Goal: Information Seeking & Learning: Compare options

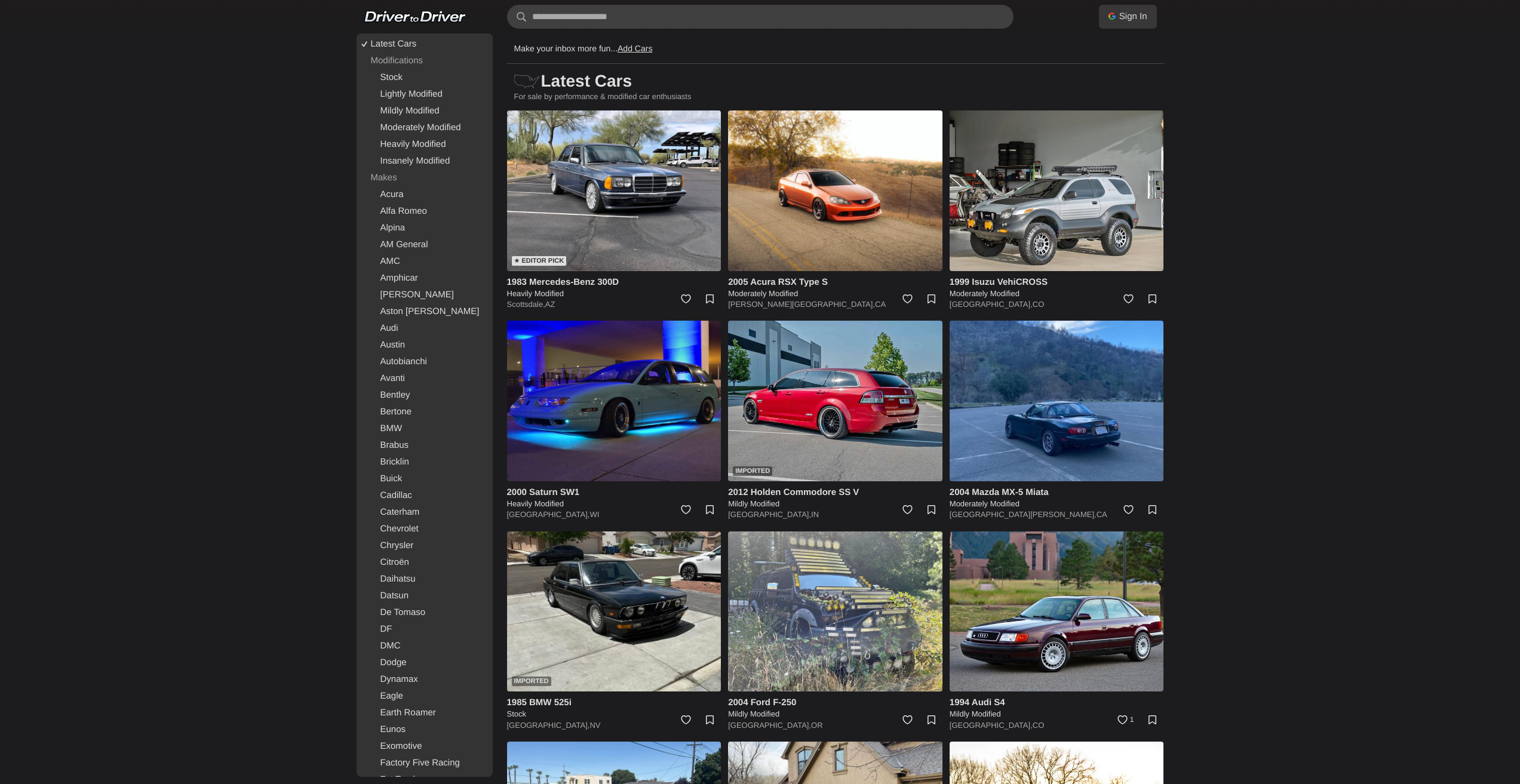
scroll to position [17173, 0]
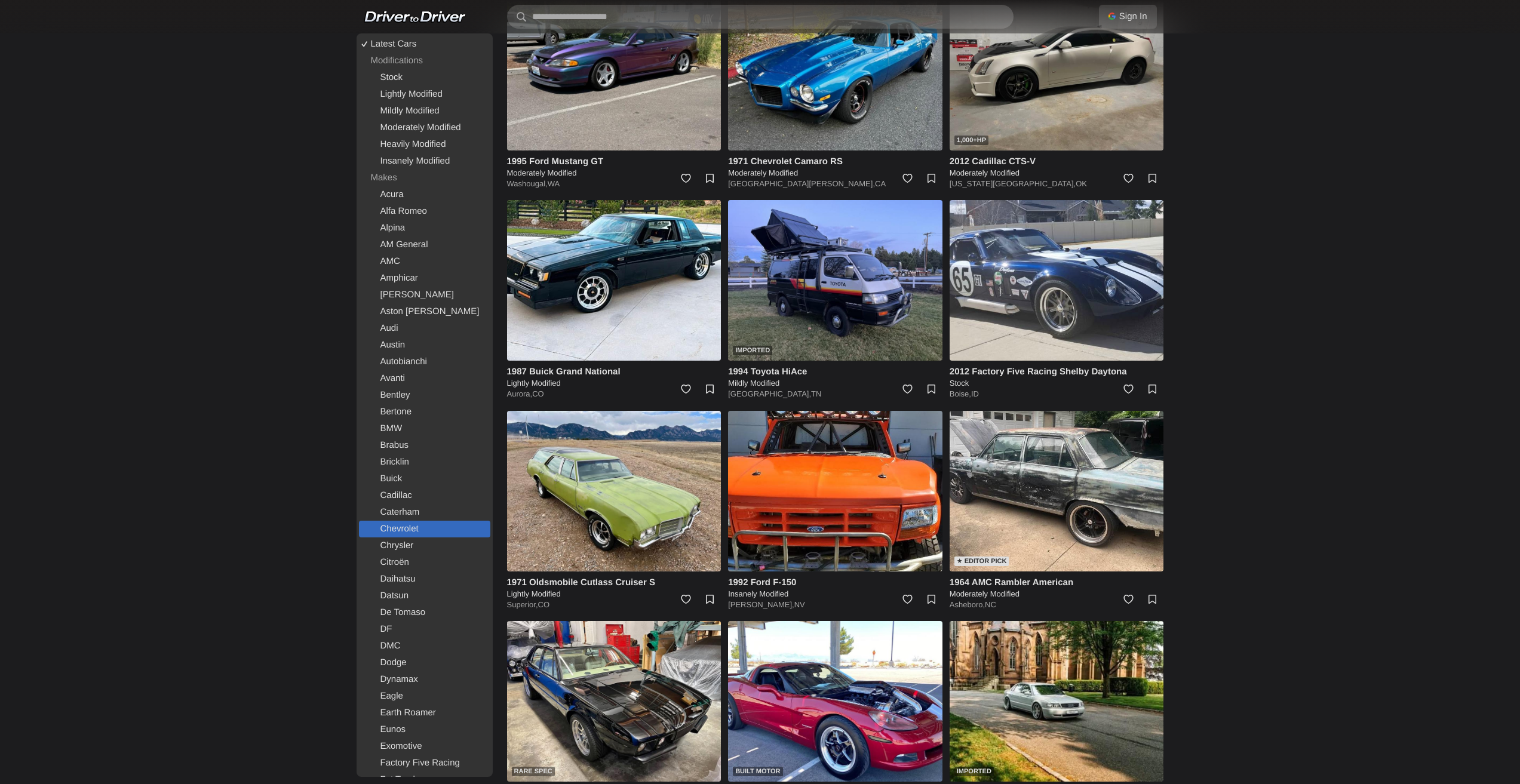
click at [399, 533] on link "Chevrolet" at bounding box center [425, 529] width 131 height 17
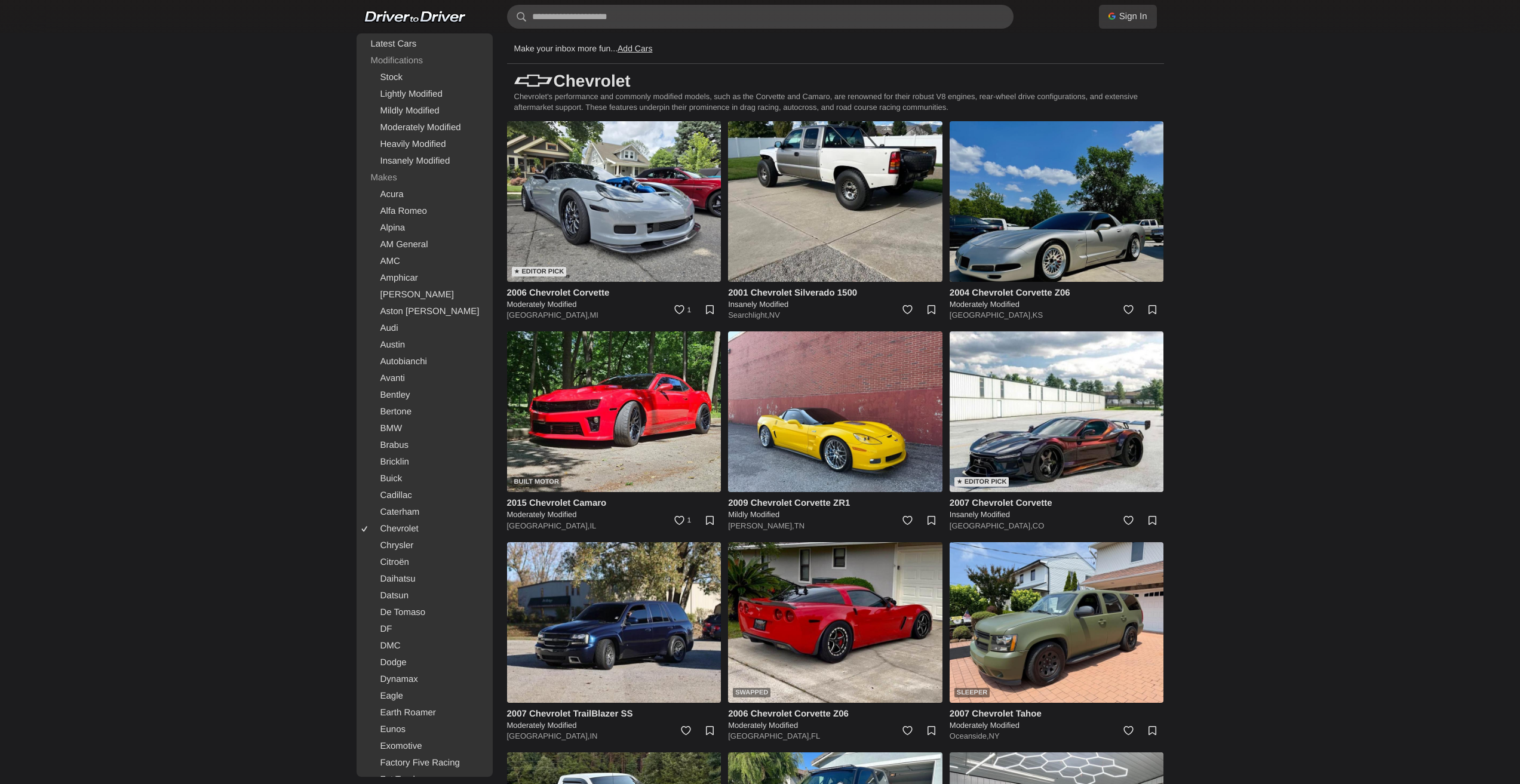
click at [1069, 234] on img at bounding box center [1057, 202] width 214 height 161
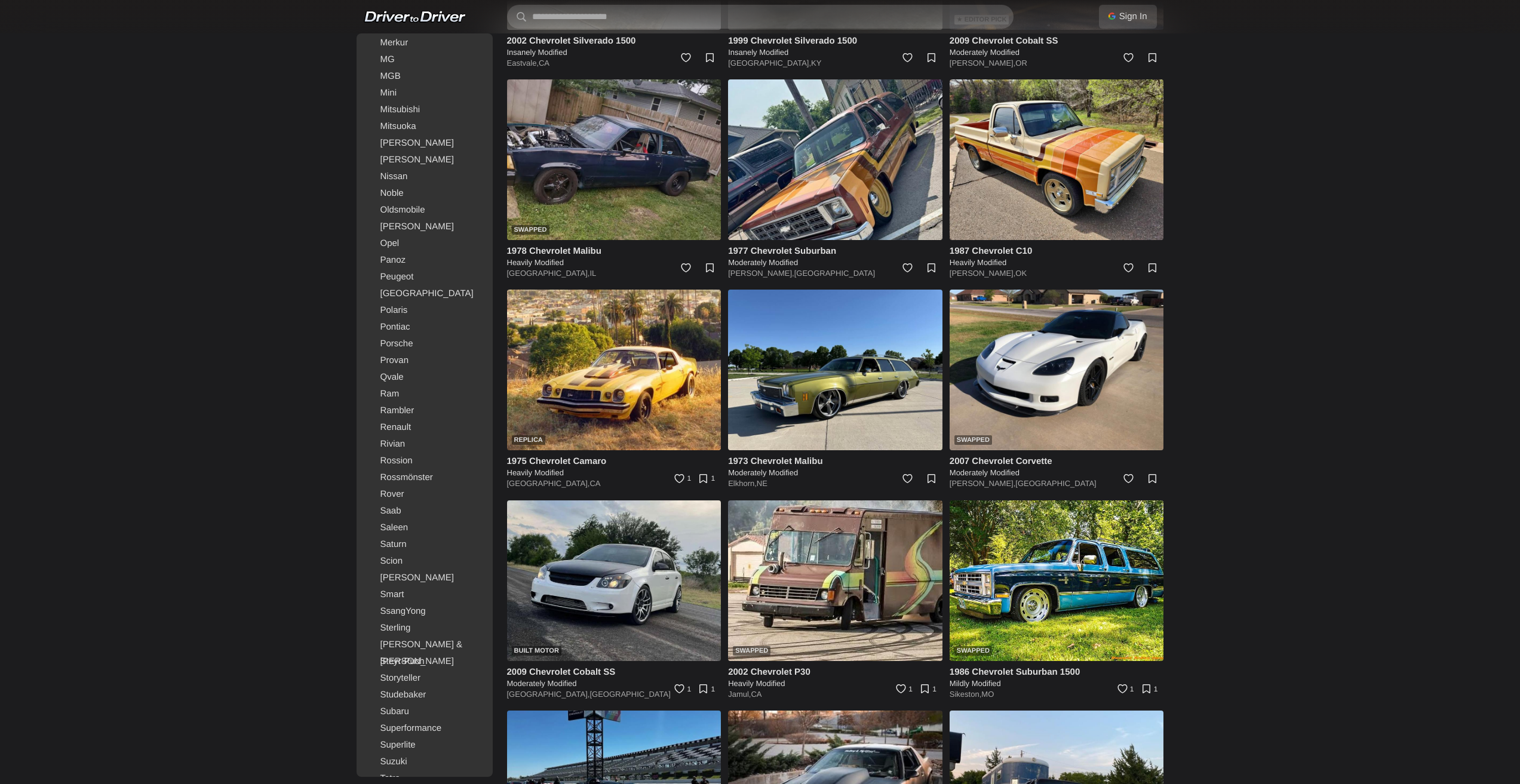
scroll to position [1367, 0]
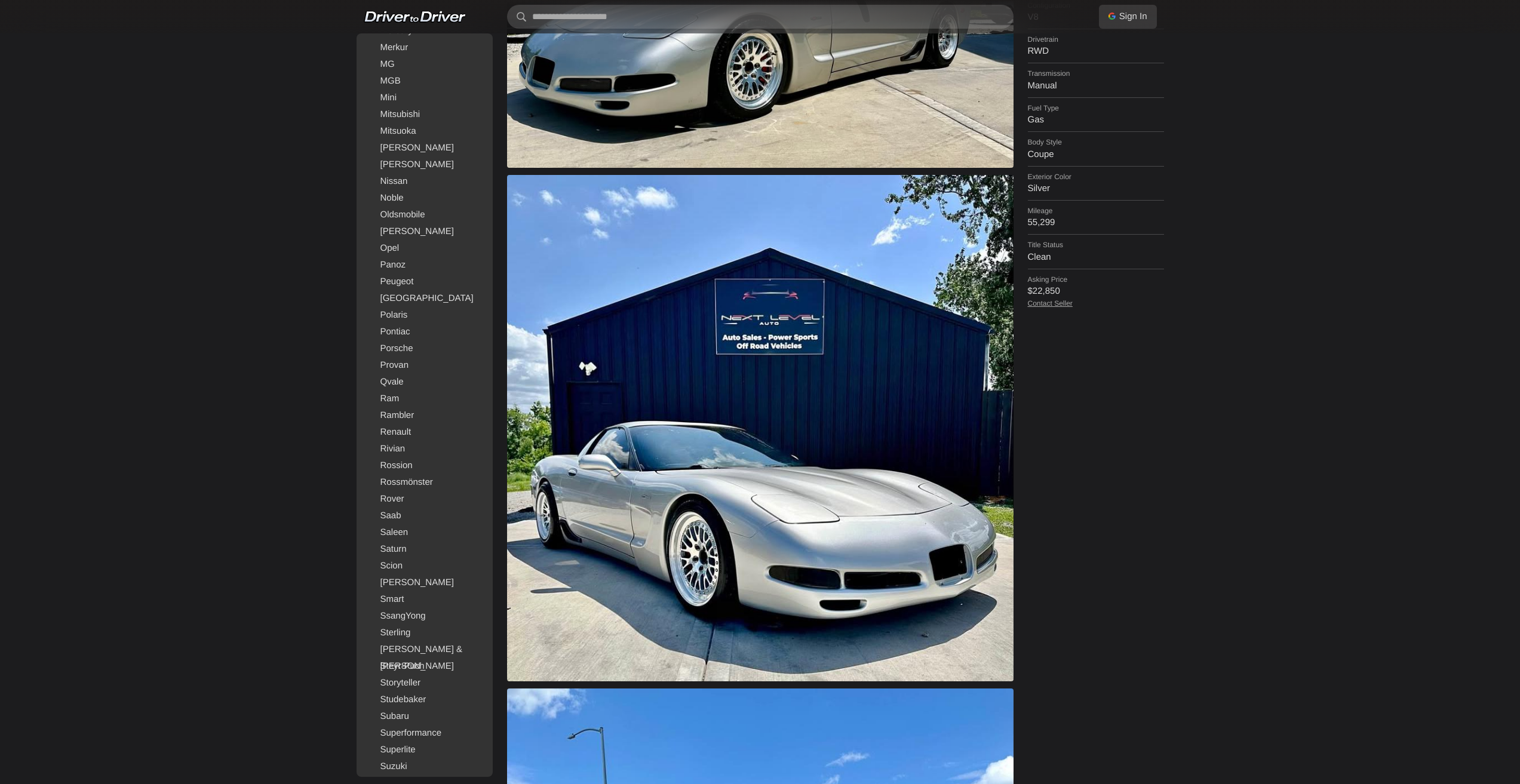
drag, startPoint x: 1366, startPoint y: 467, endPoint x: 1315, endPoint y: 270, distance: 203.5
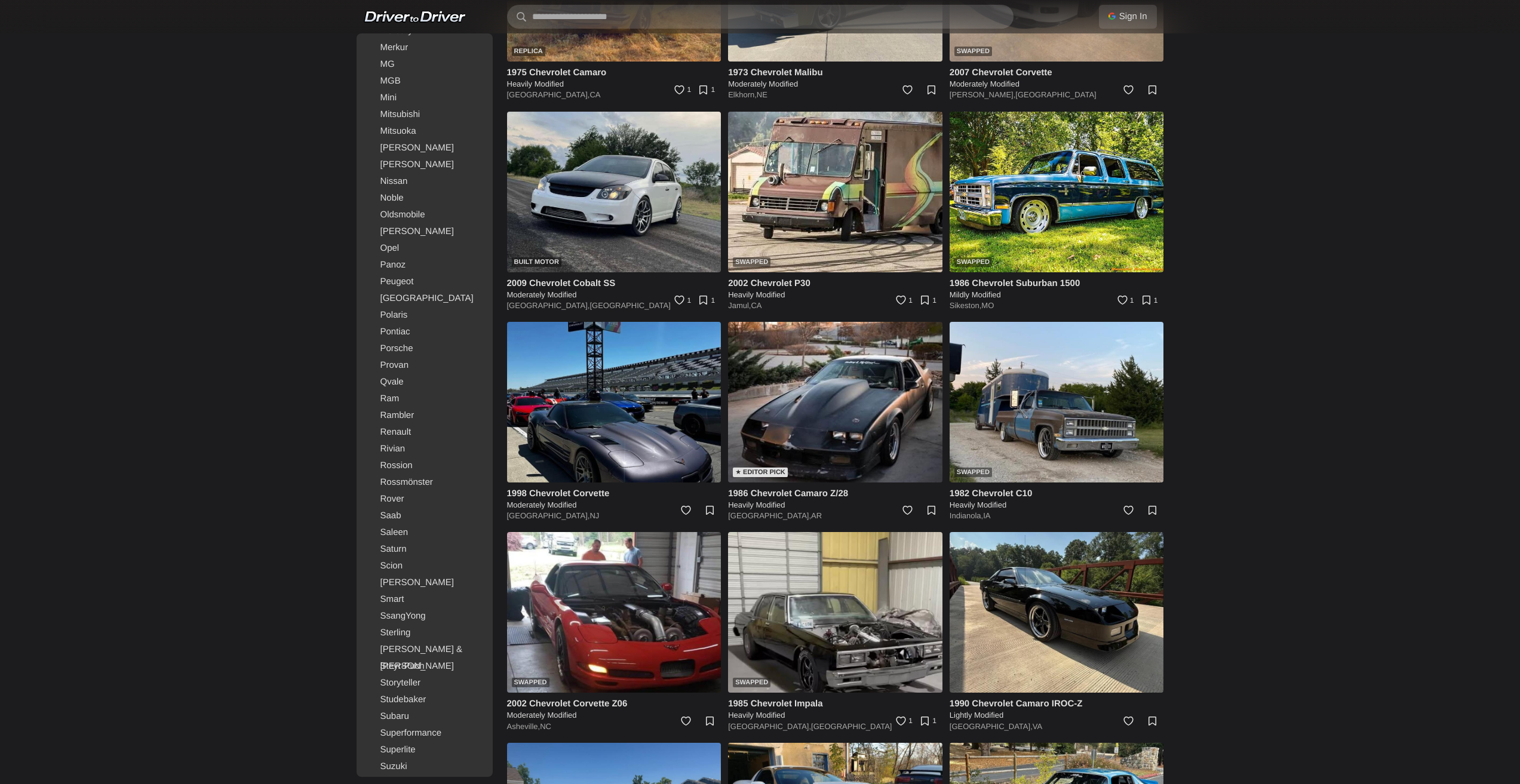
drag, startPoint x: 1303, startPoint y: 405, endPoint x: 1340, endPoint y: 695, distance: 292.4
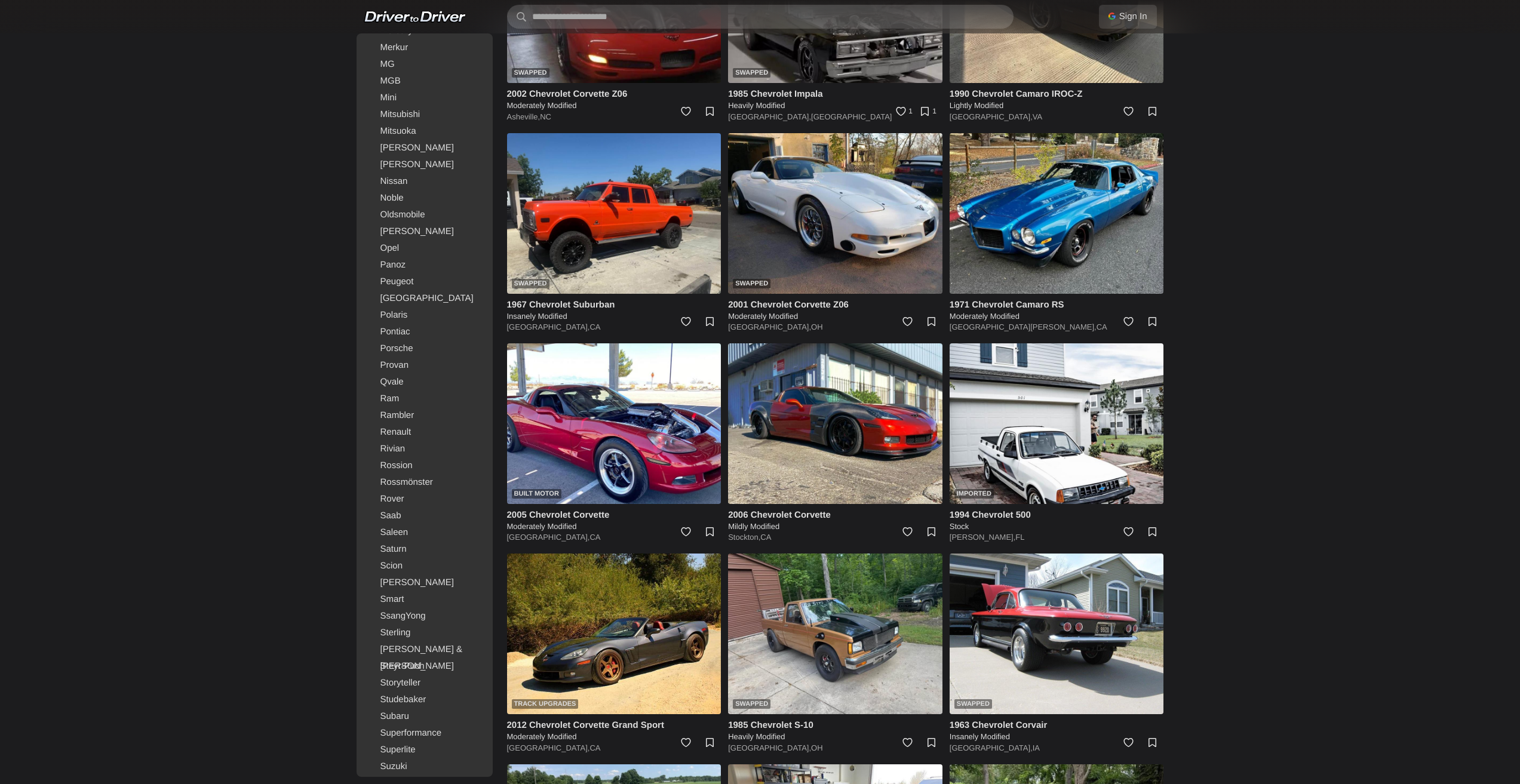
scroll to position [3803, 0]
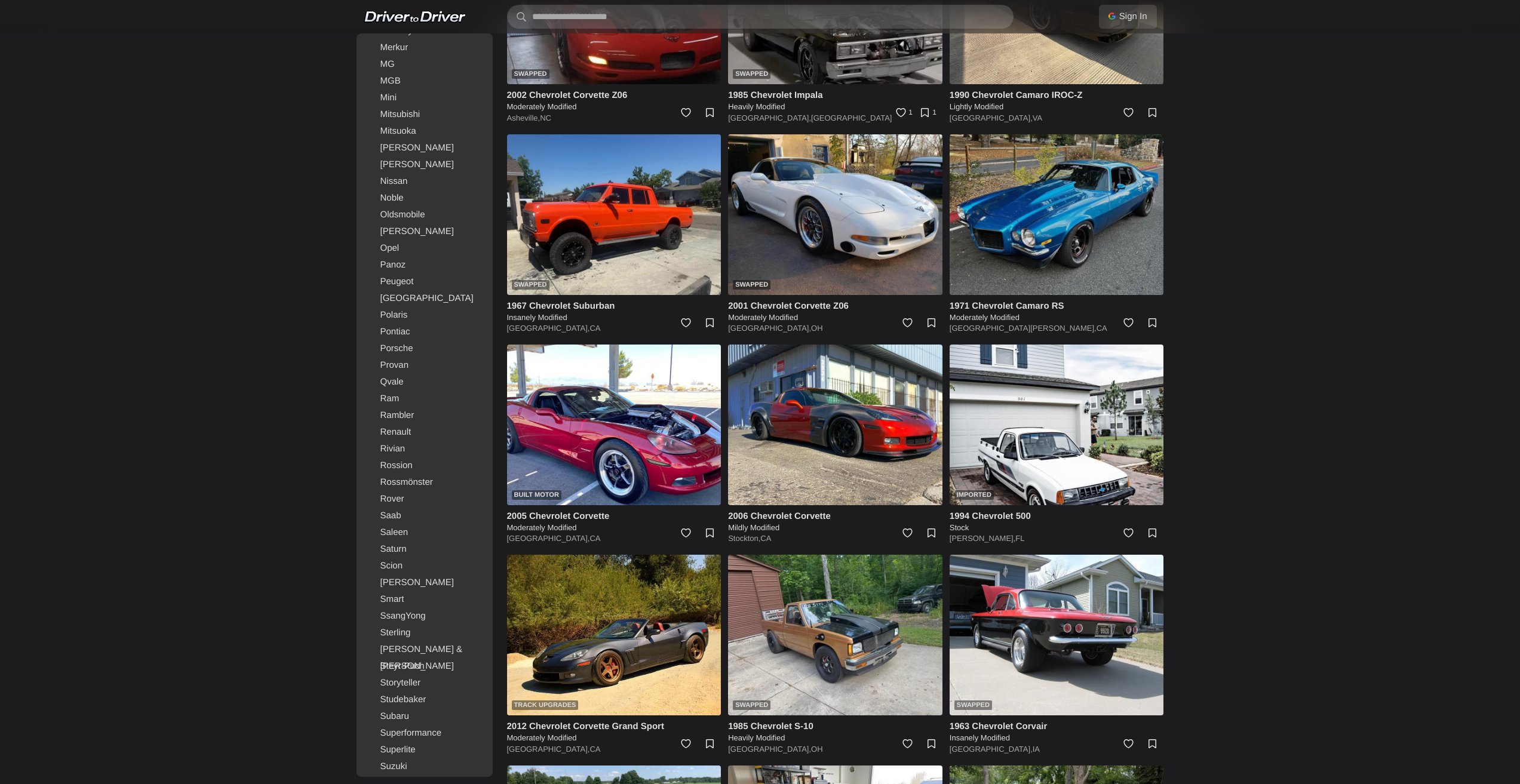
click at [1050, 238] on img at bounding box center [1057, 215] width 214 height 161
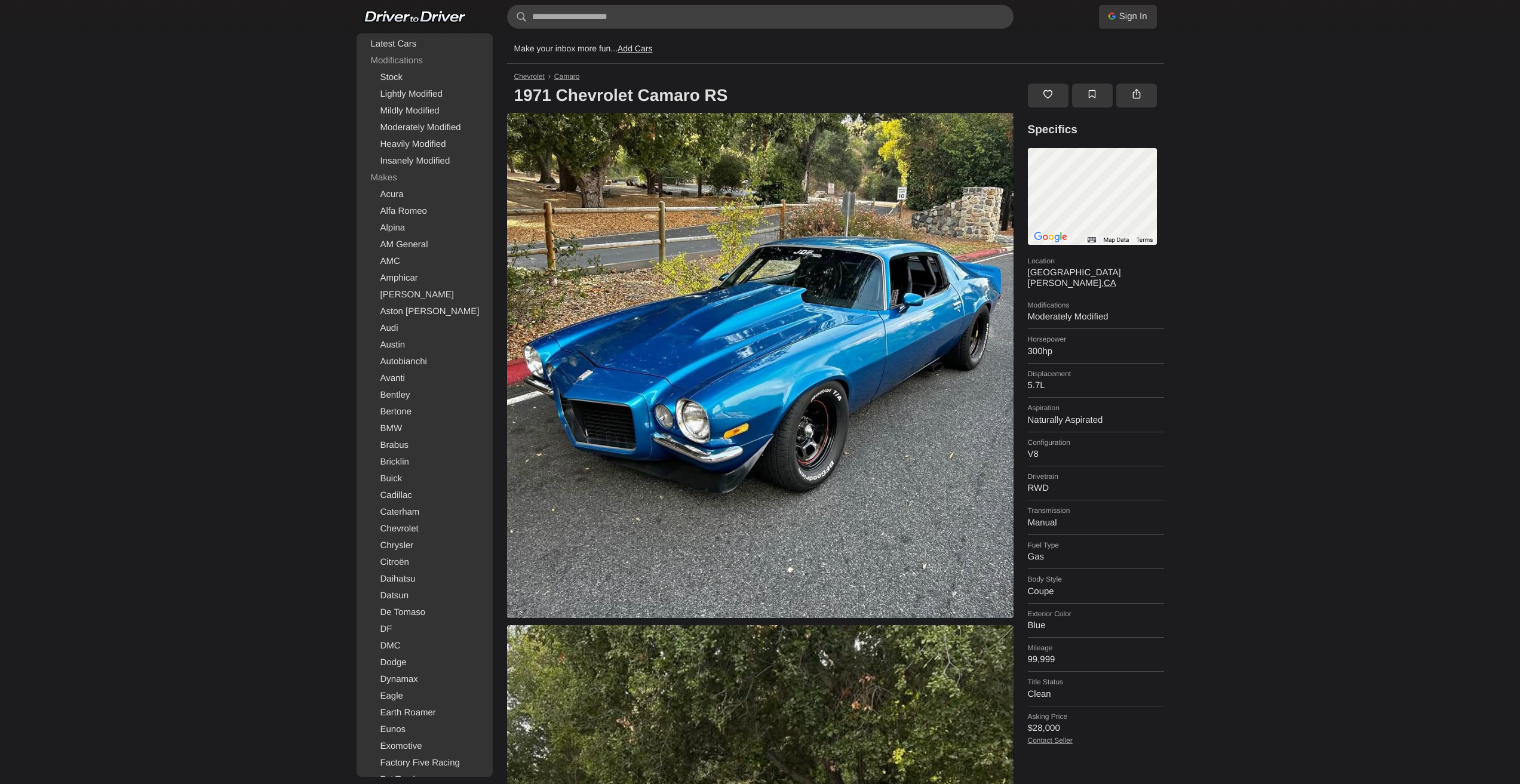
drag, startPoint x: 1184, startPoint y: 474, endPoint x: 1135, endPoint y: 301, distance: 179.8
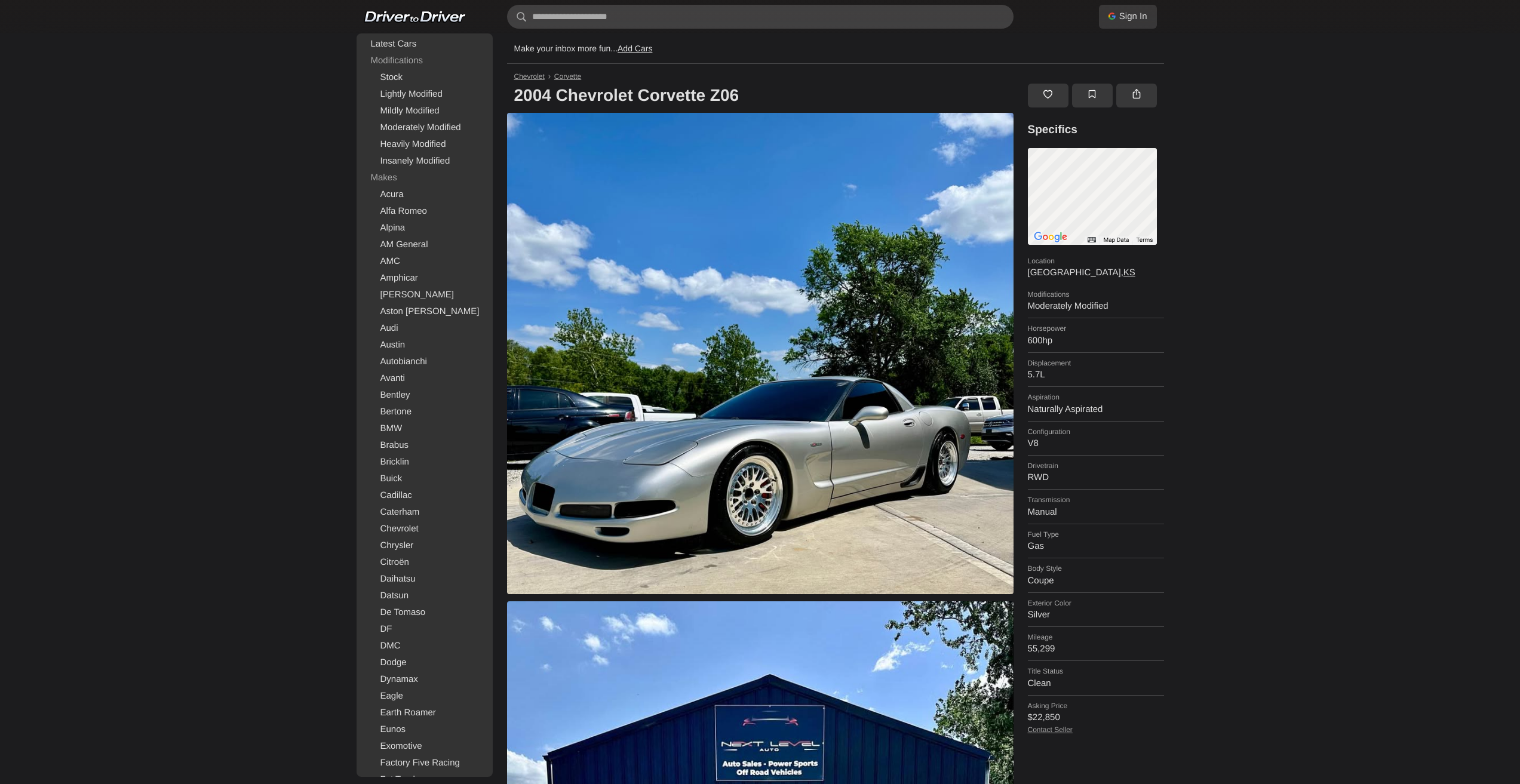
drag, startPoint x: 1222, startPoint y: 393, endPoint x: 1198, endPoint y: 194, distance: 200.4
click at [563, 78] on span "Corvette" at bounding box center [567, 76] width 27 height 8
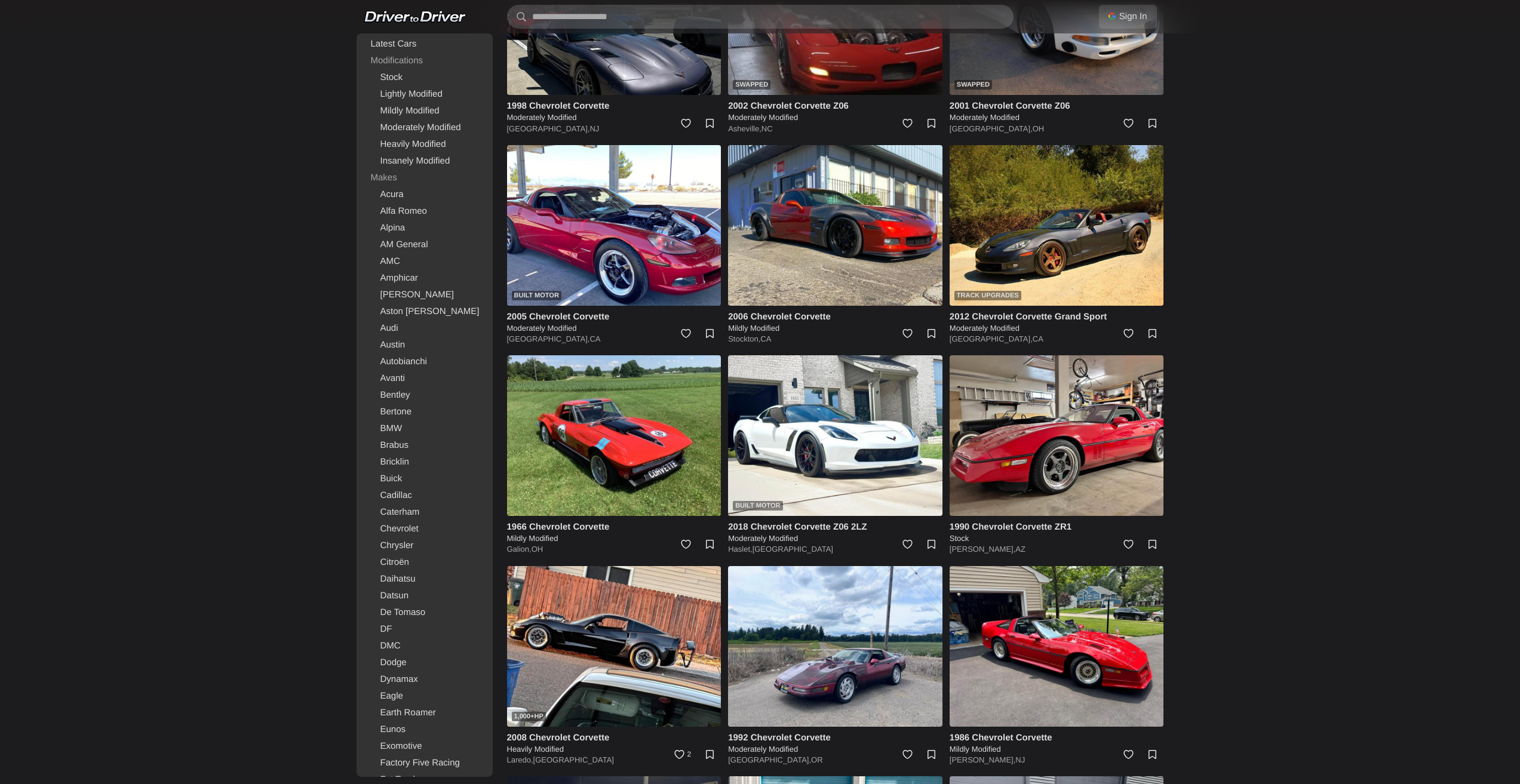
scroll to position [597, 0]
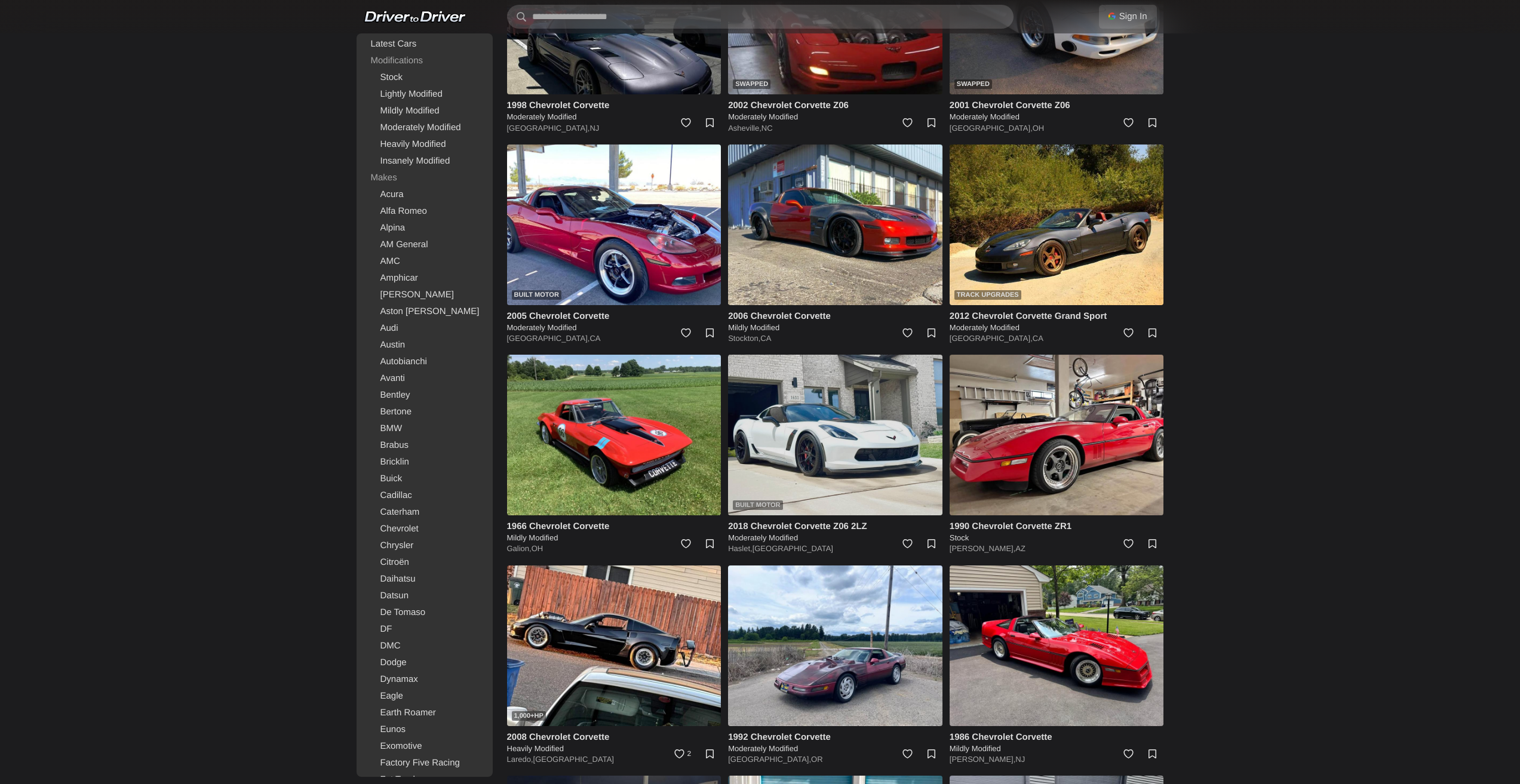
click at [804, 418] on img at bounding box center [835, 435] width 214 height 161
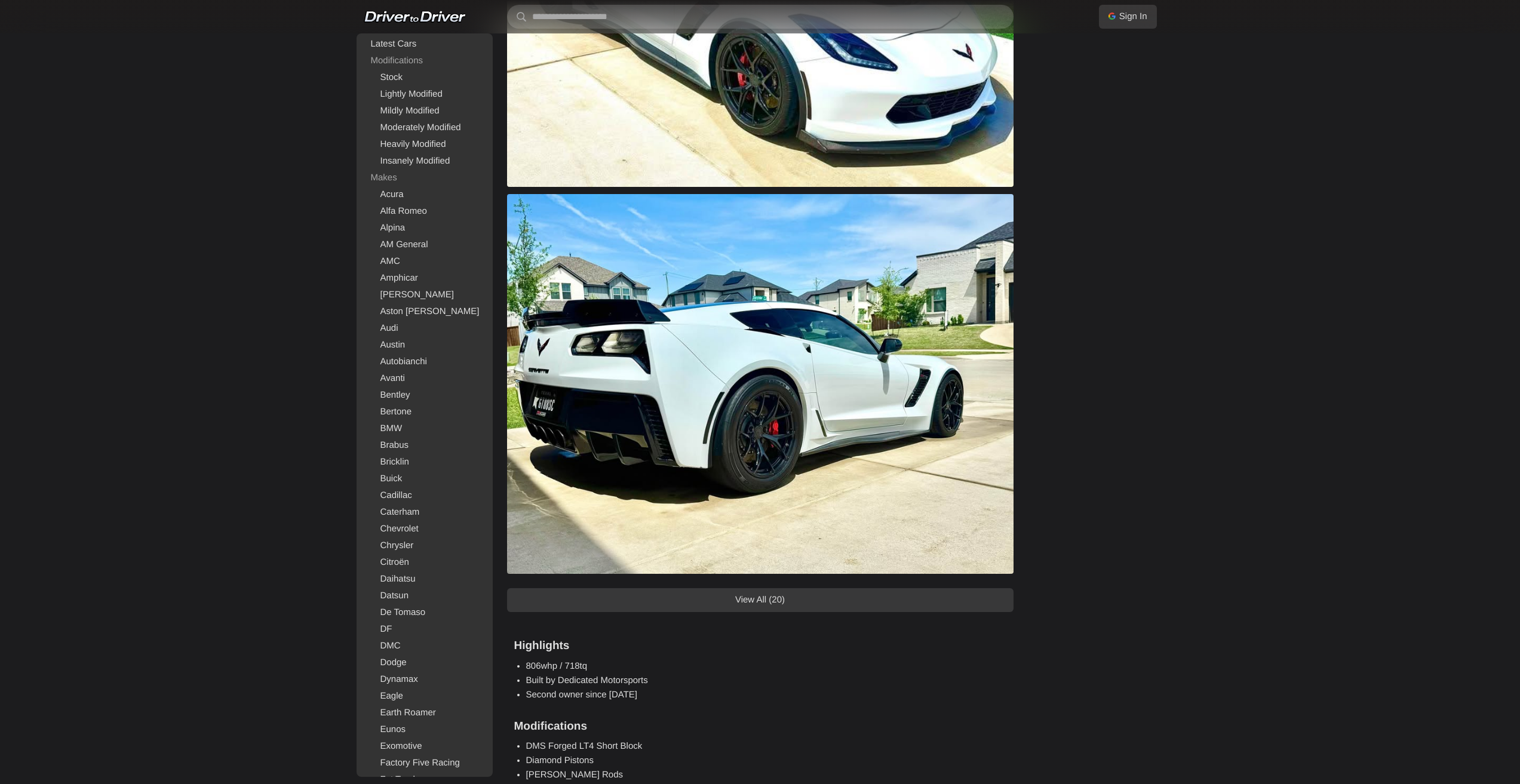
scroll to position [836, 0]
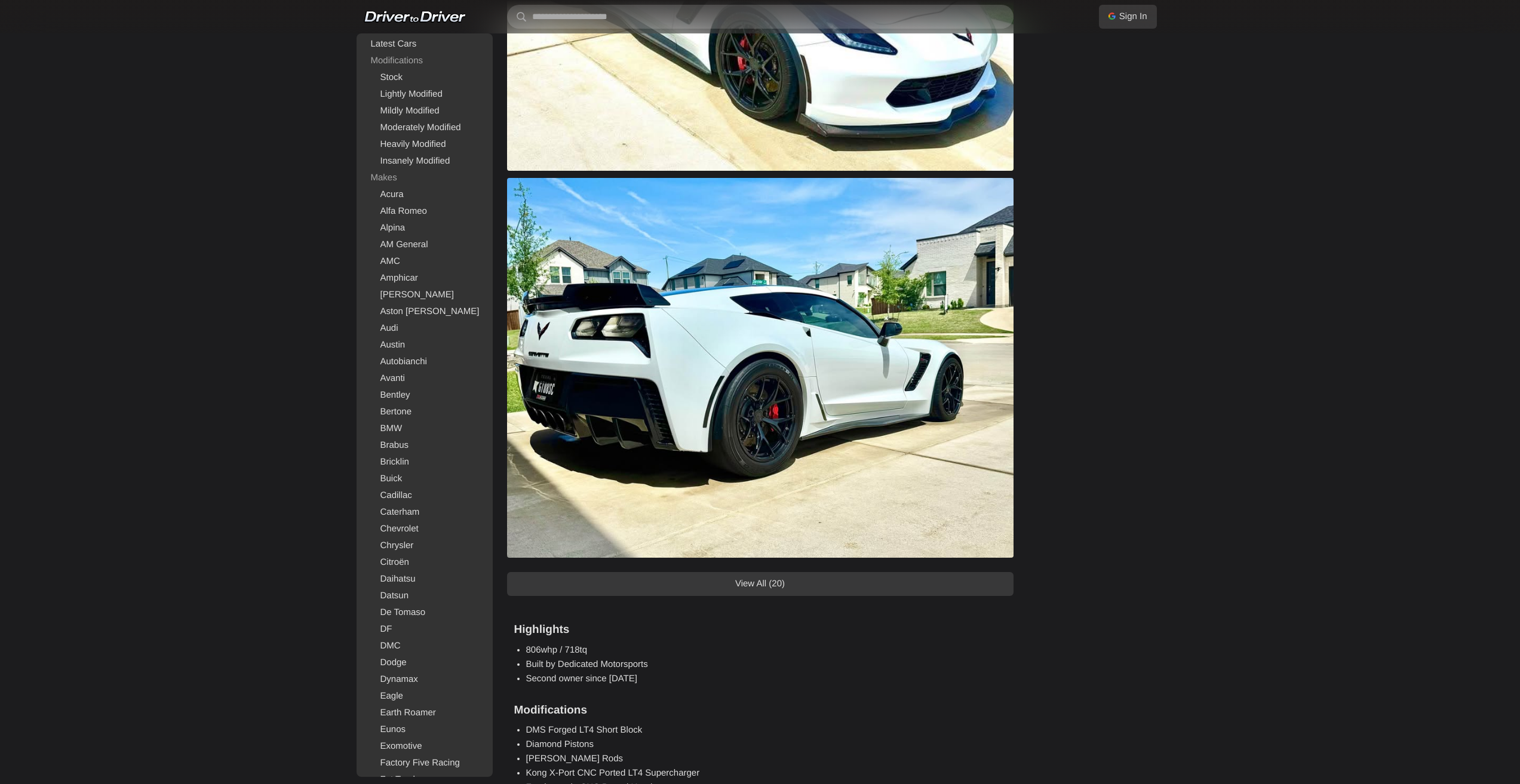
drag, startPoint x: 1275, startPoint y: 511, endPoint x: 1262, endPoint y: 508, distance: 13.3
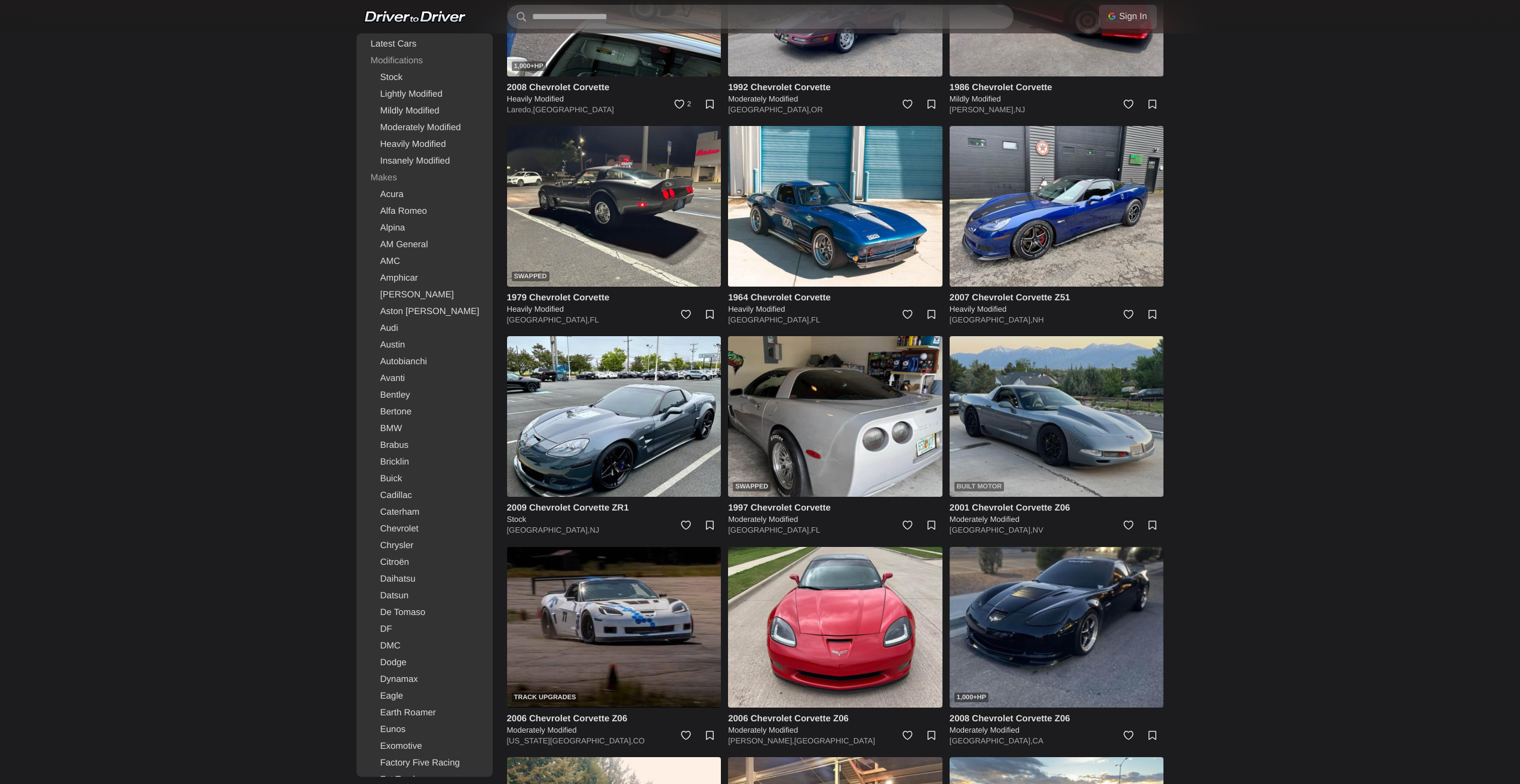
scroll to position [1254, 0]
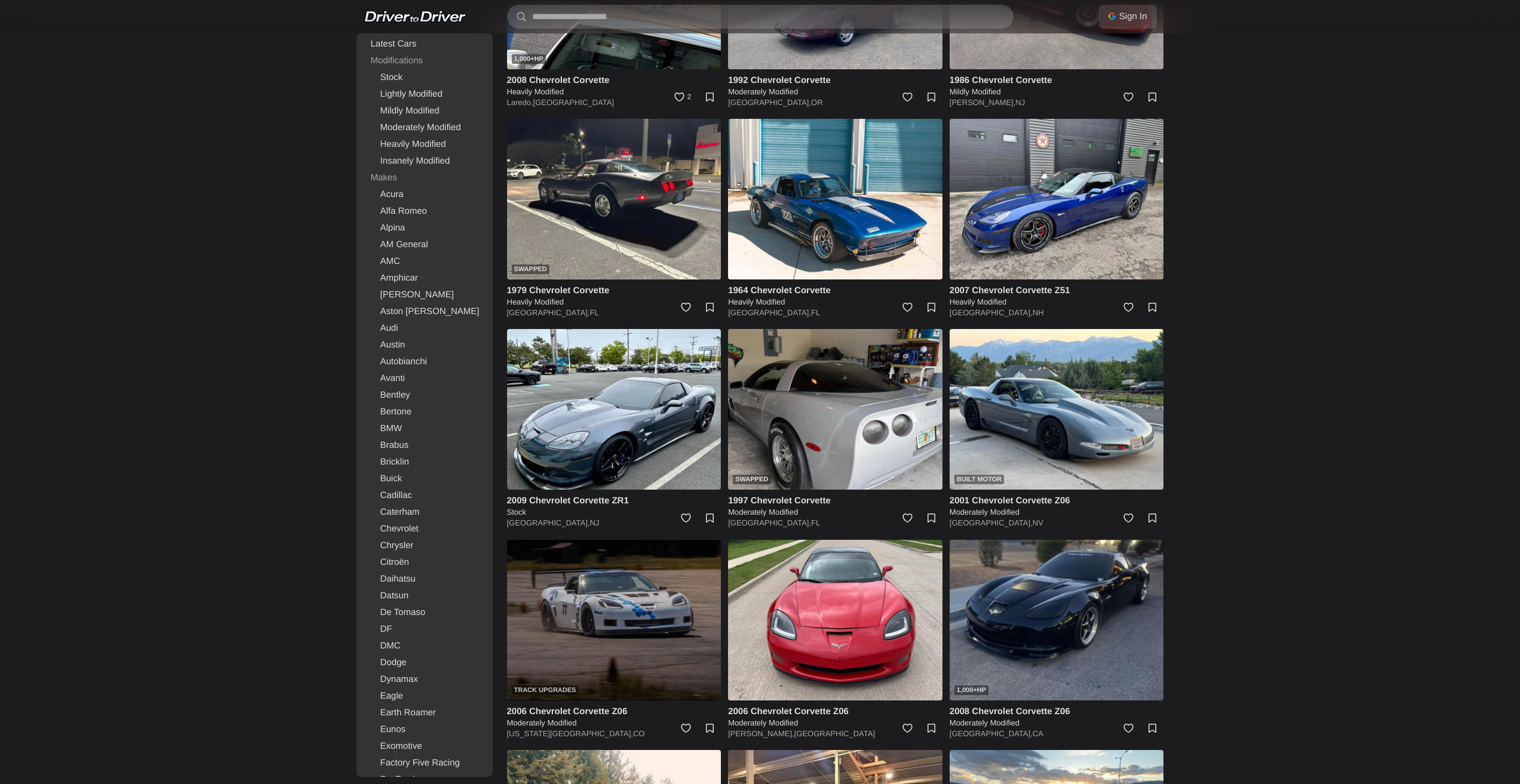
click at [600, 630] on img at bounding box center [614, 620] width 214 height 161
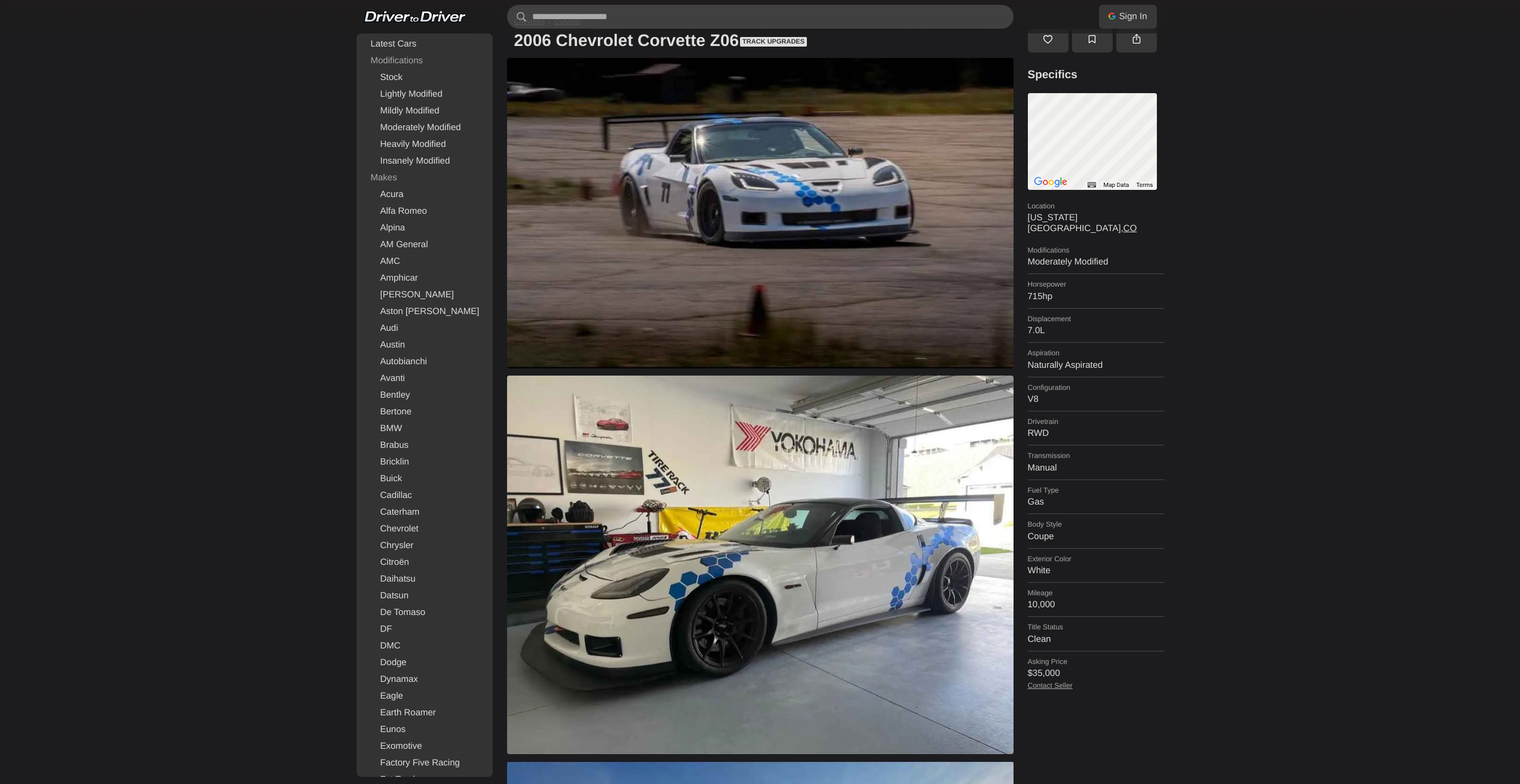
scroll to position [60, 0]
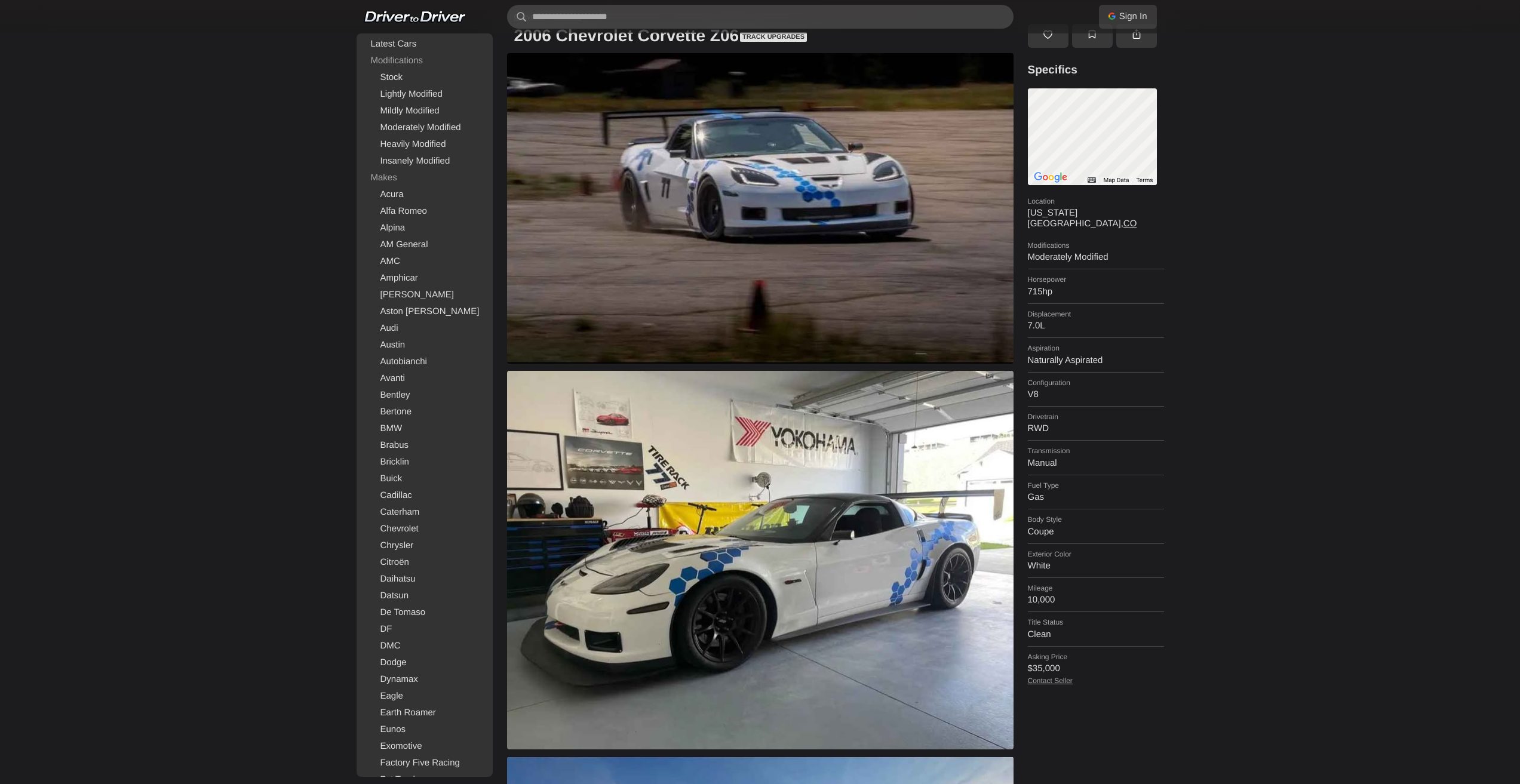
drag, startPoint x: 964, startPoint y: 498, endPoint x: 955, endPoint y: 504, distance: 10.8
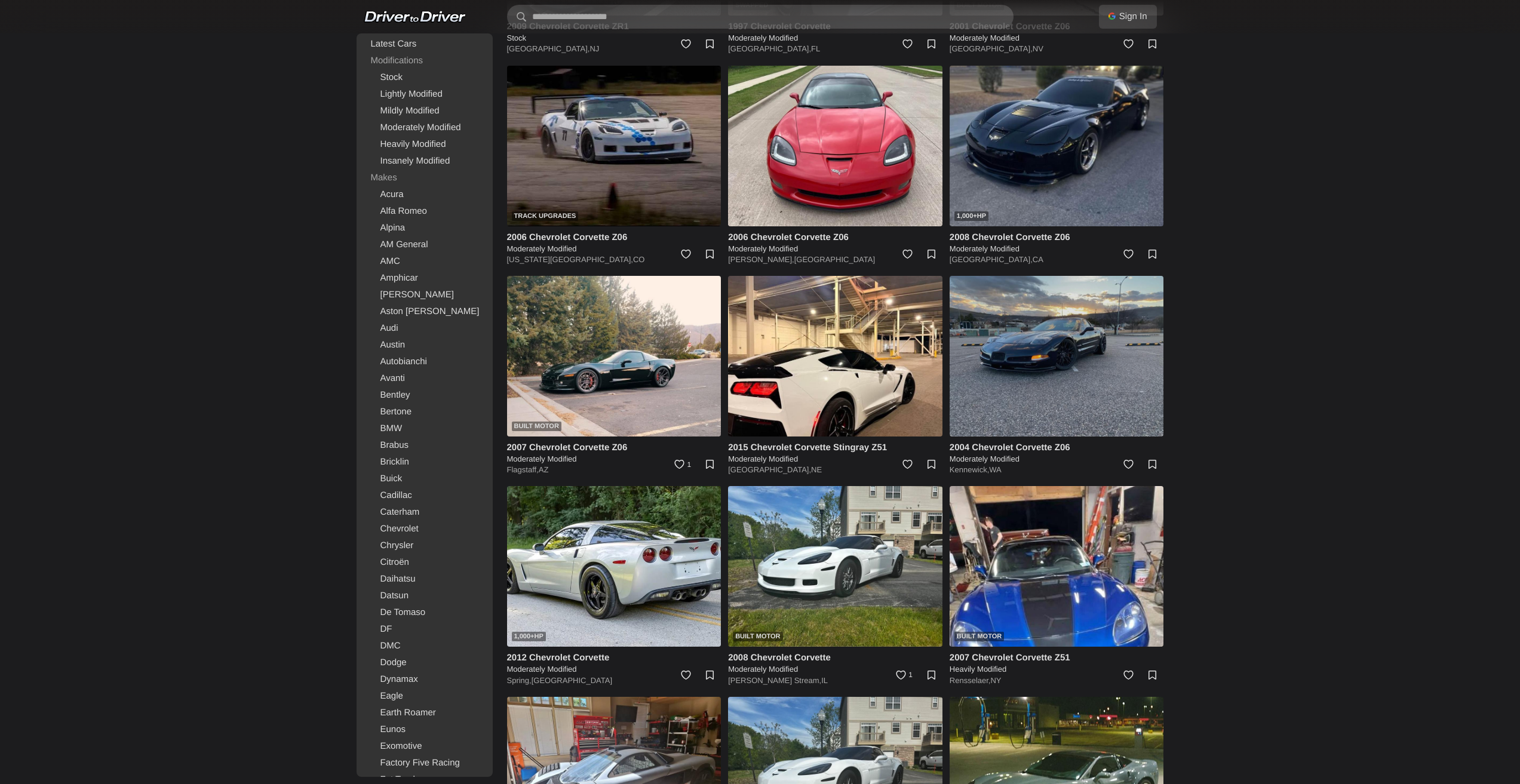
scroll to position [1732, 0]
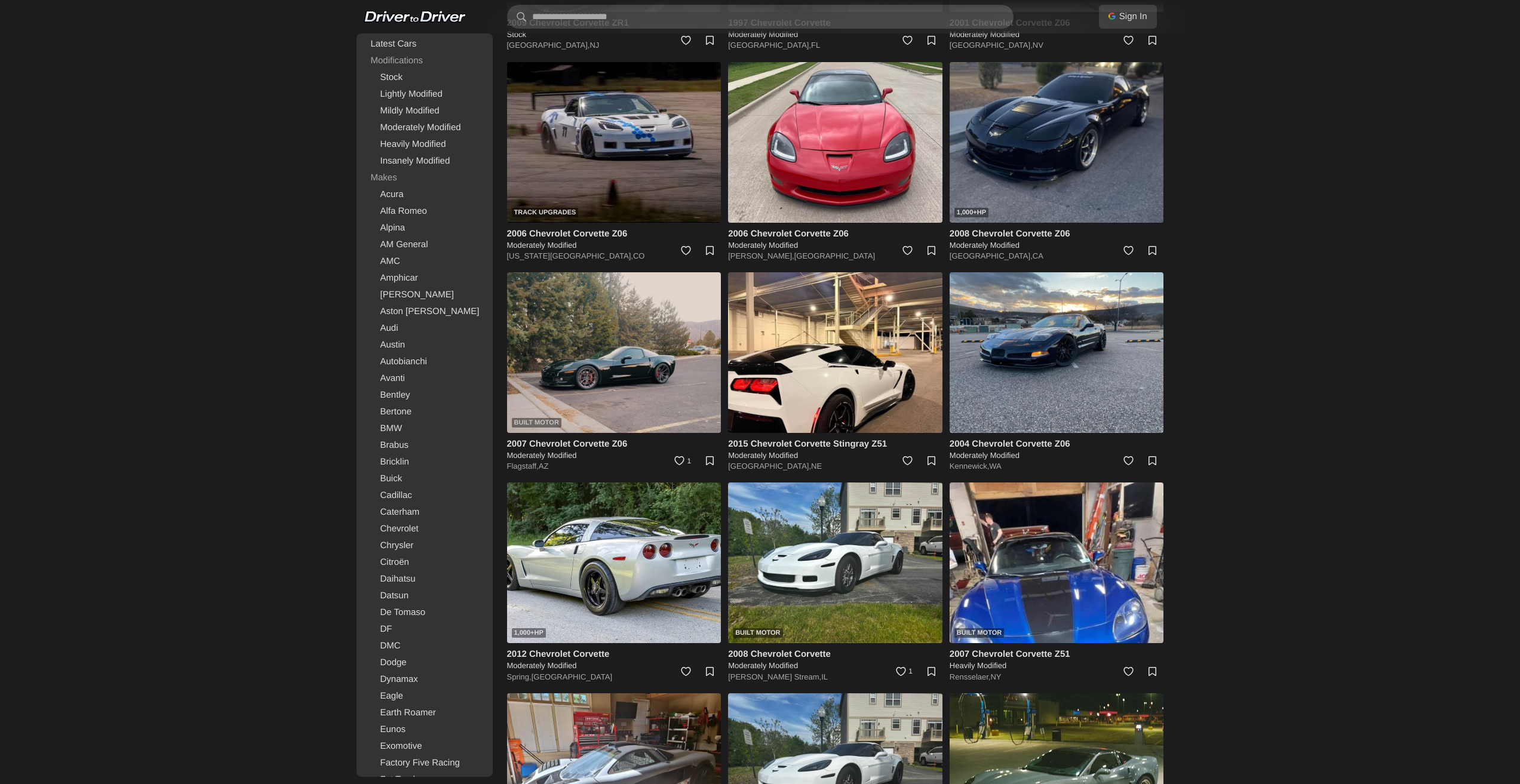
click at [639, 342] on img at bounding box center [614, 353] width 214 height 161
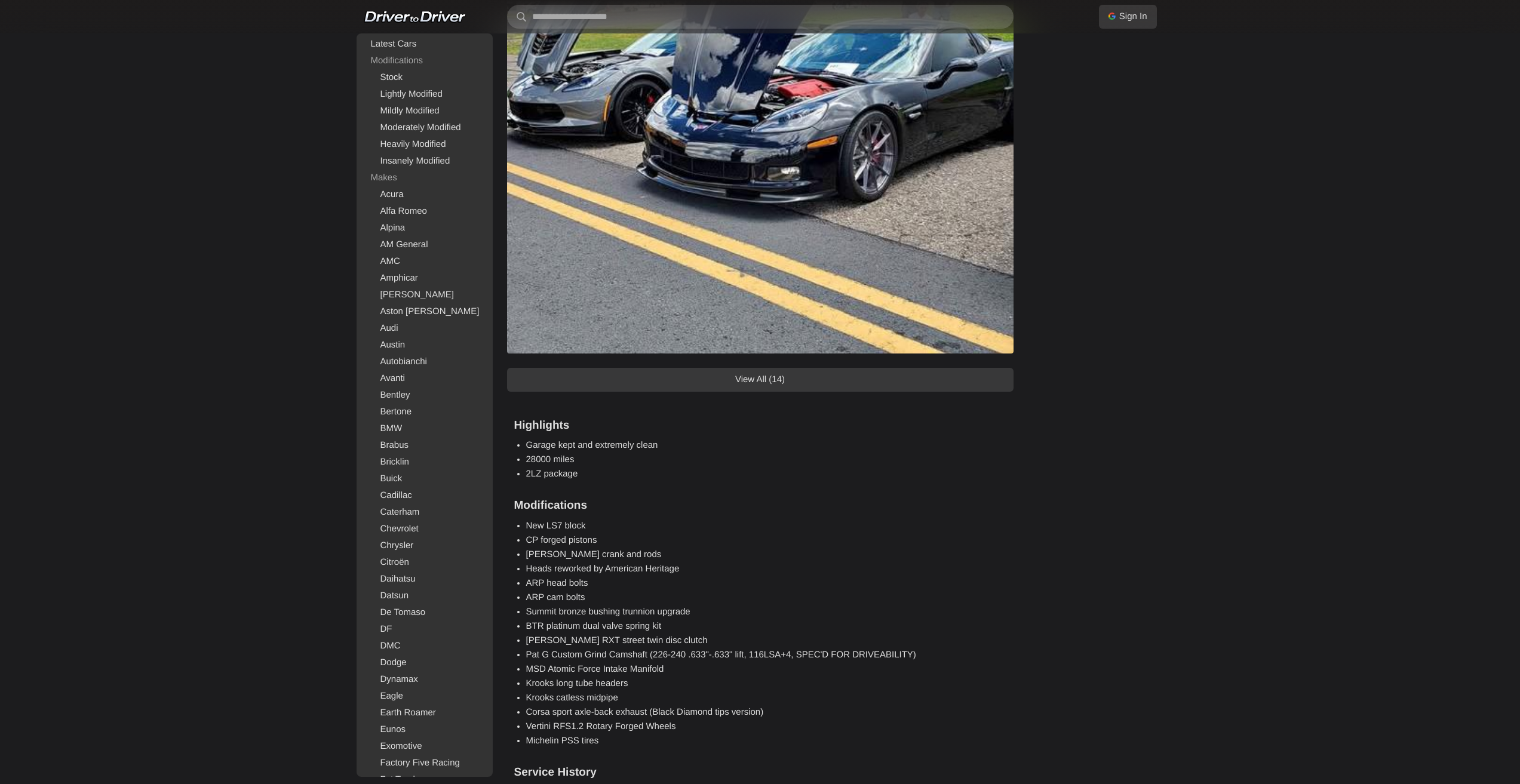
scroll to position [1194, 0]
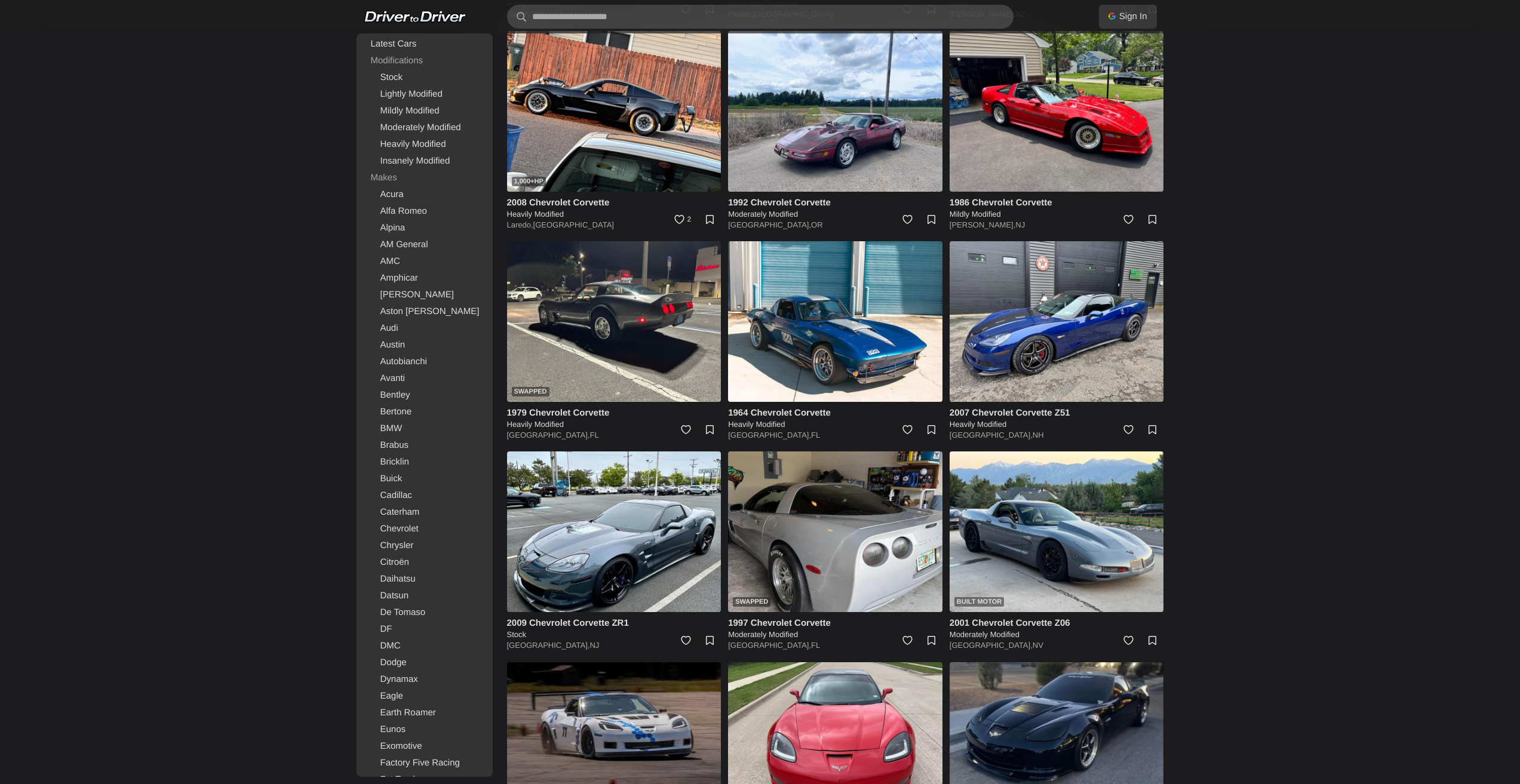
scroll to position [1134, 0]
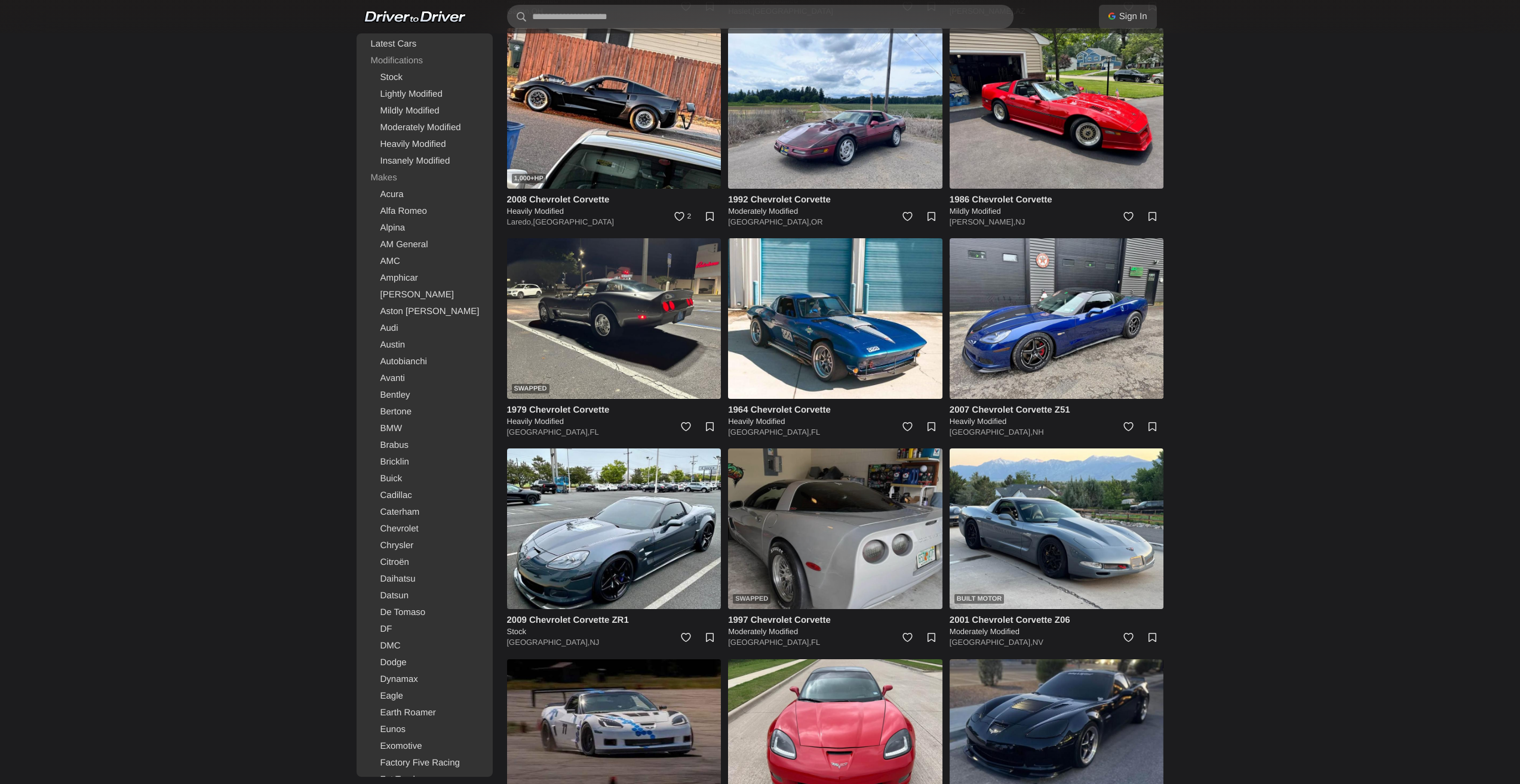
click at [821, 518] on img at bounding box center [835, 529] width 214 height 161
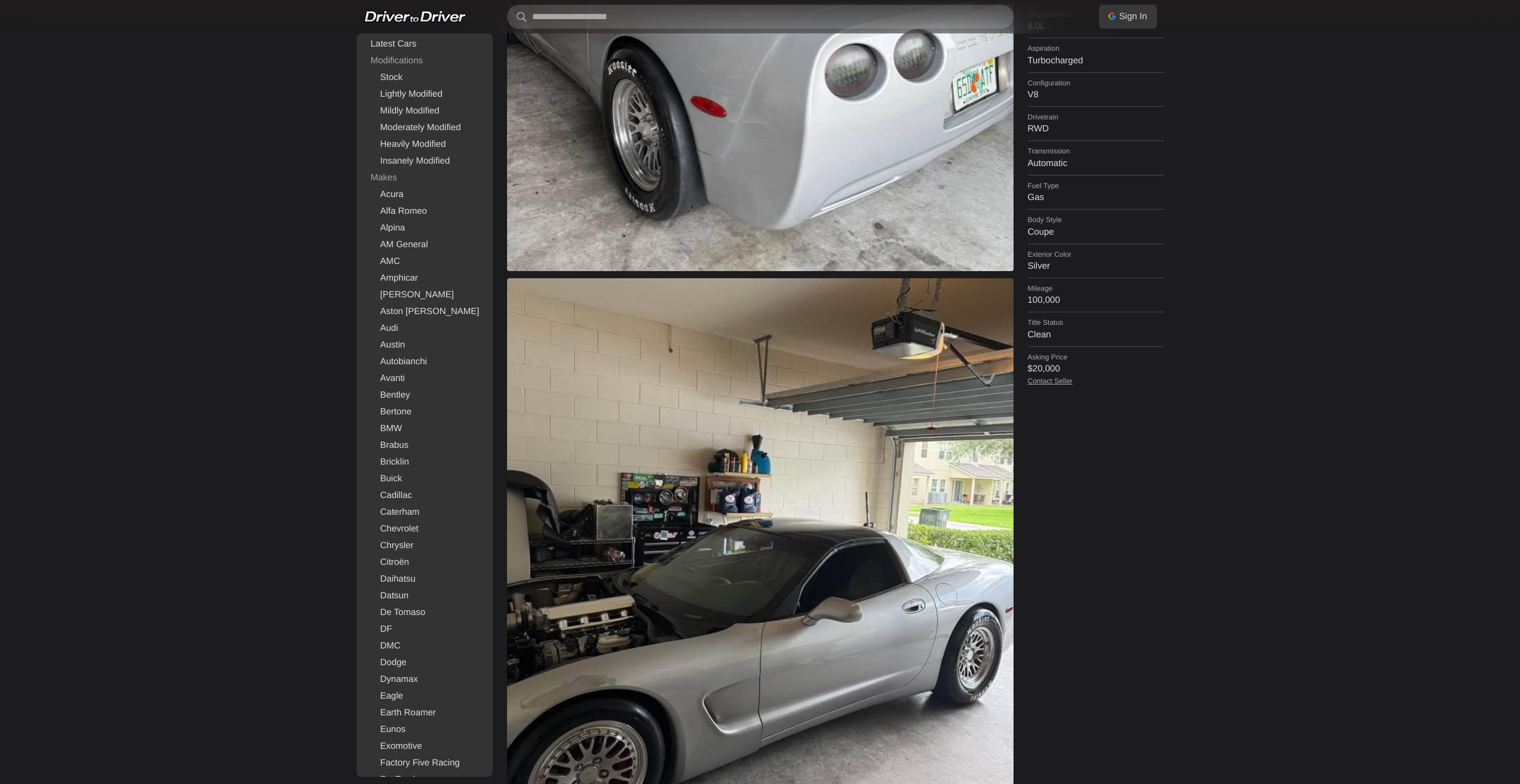
scroll to position [299, 0]
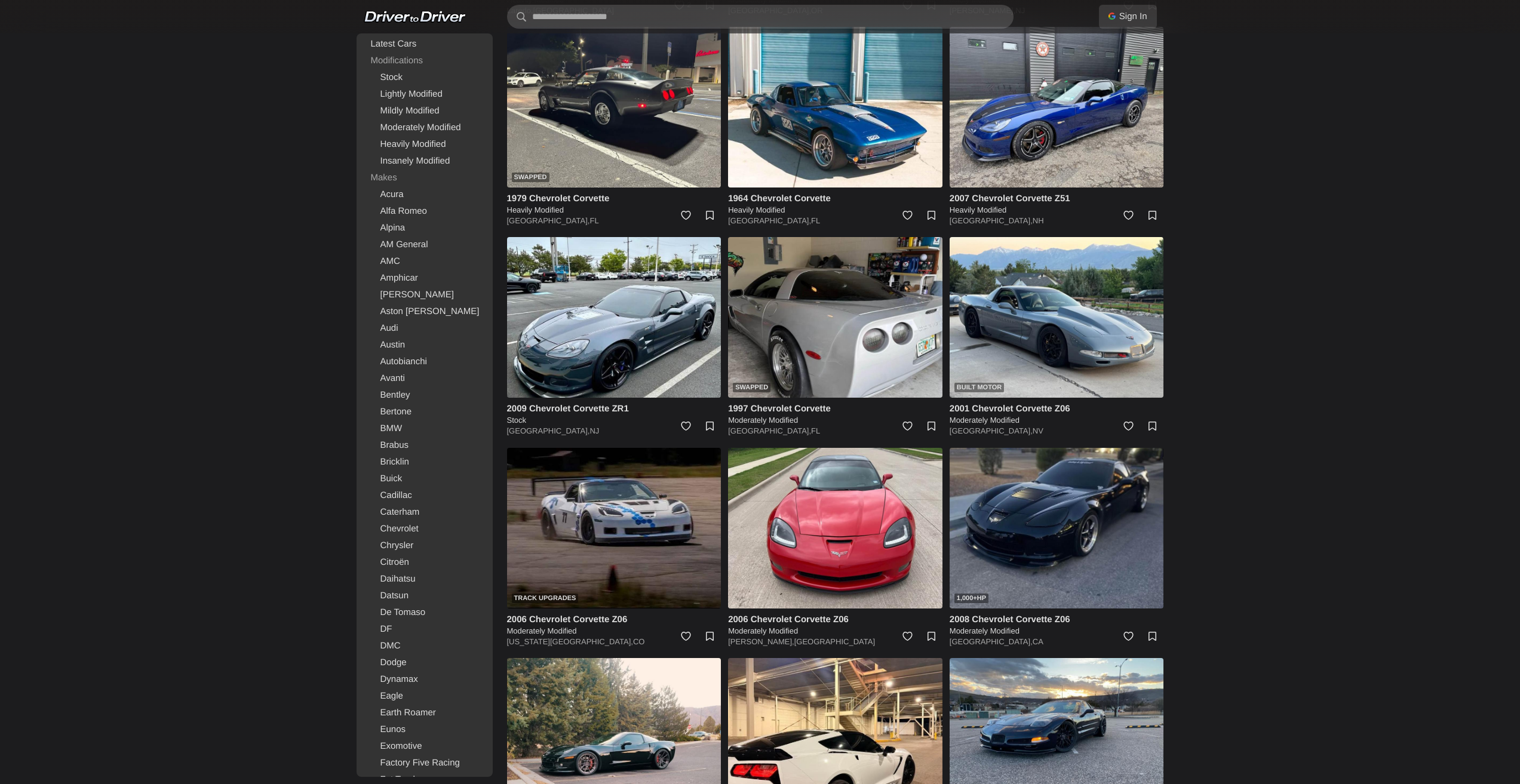
scroll to position [1381, 0]
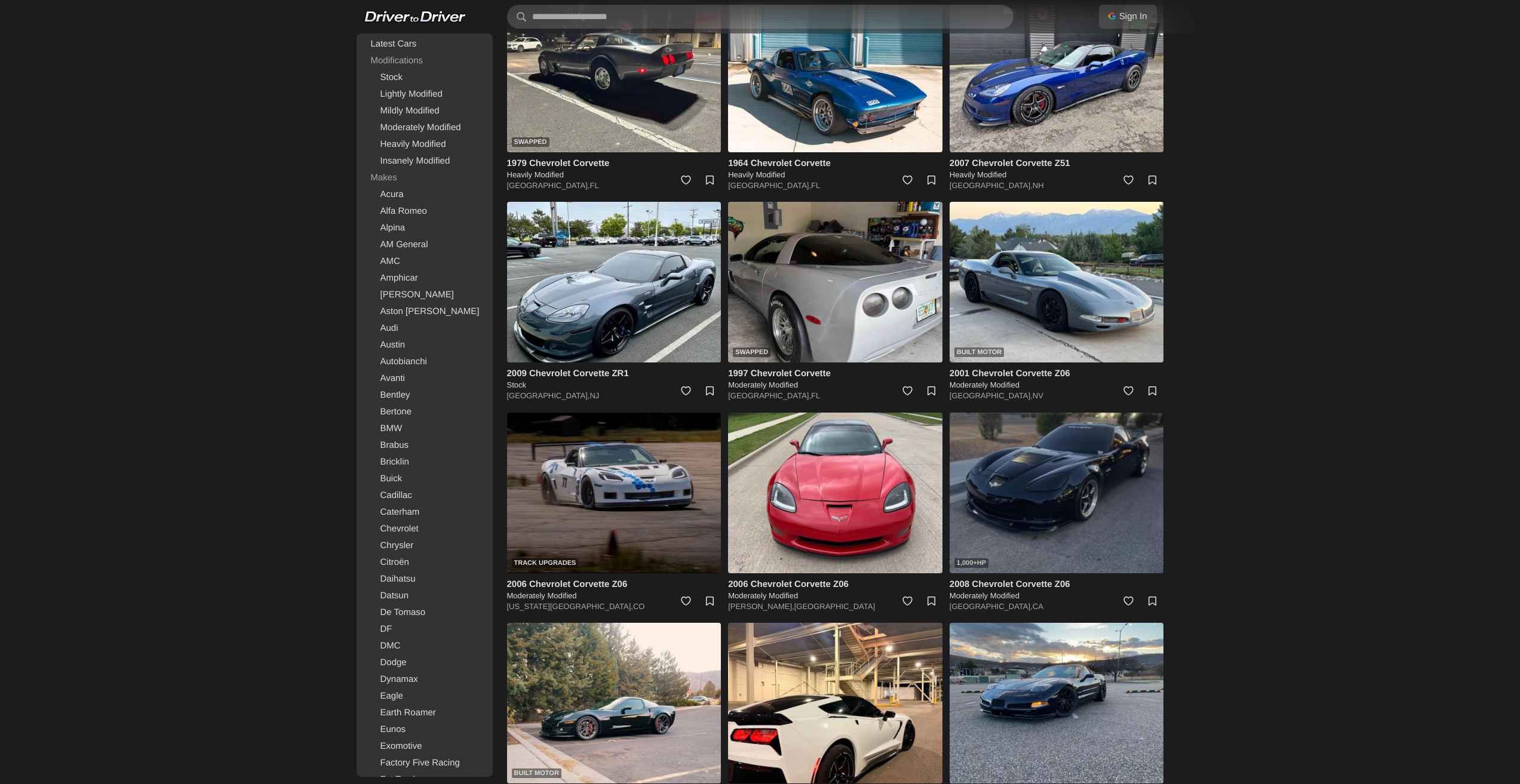
click at [1058, 474] on img at bounding box center [1057, 493] width 214 height 161
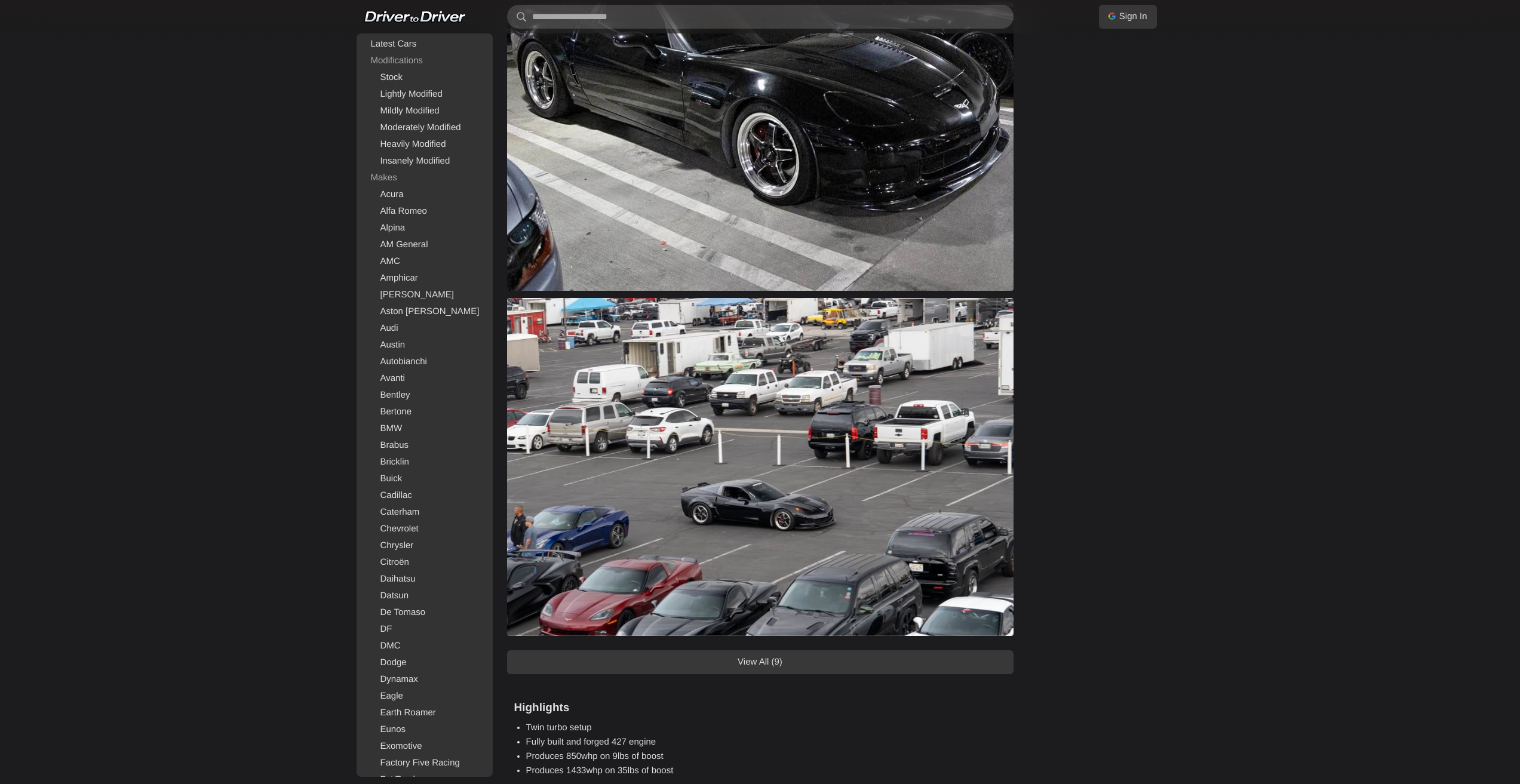
scroll to position [836, 0]
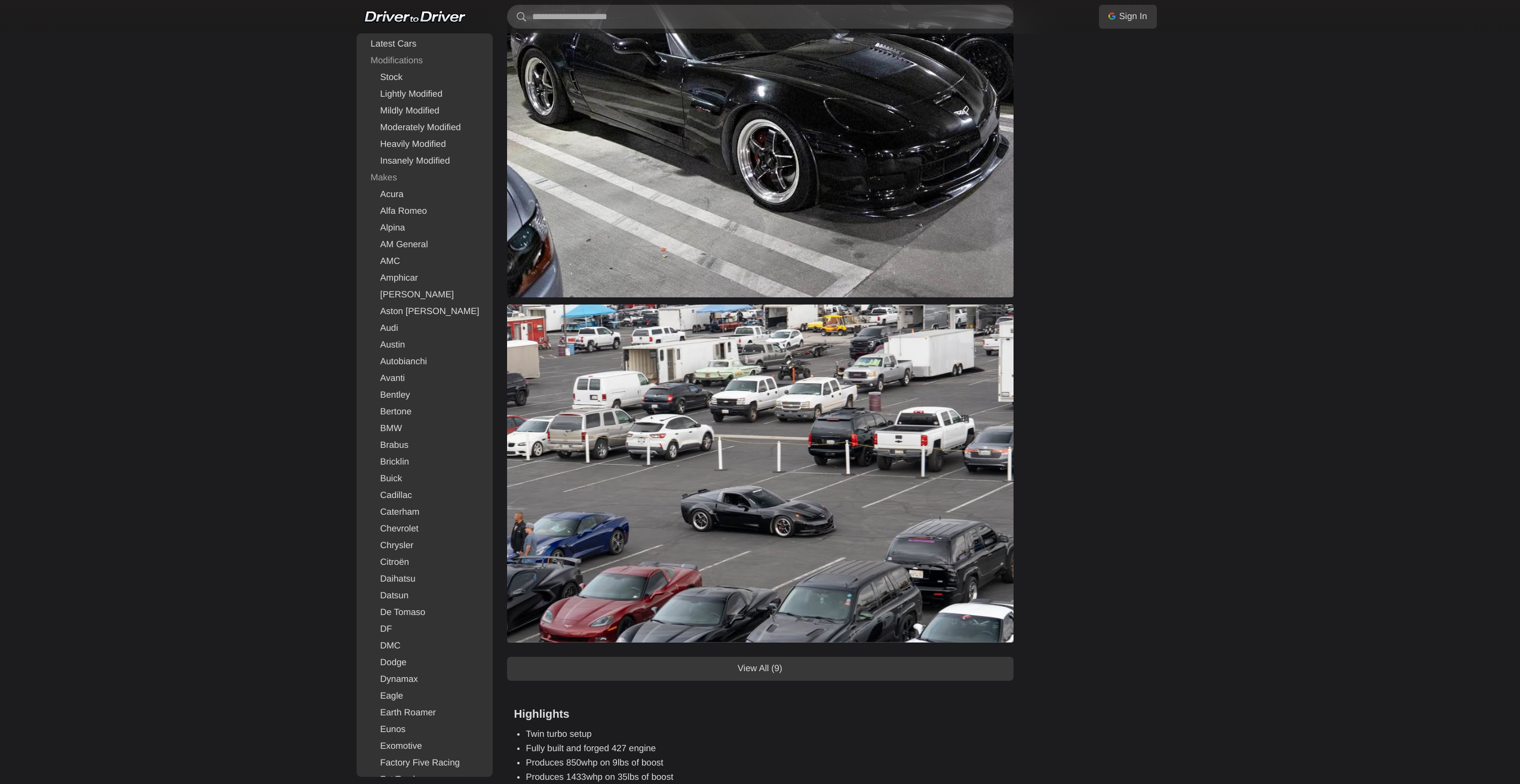
click at [784, 670] on link "View All (9)" at bounding box center [761, 668] width 507 height 24
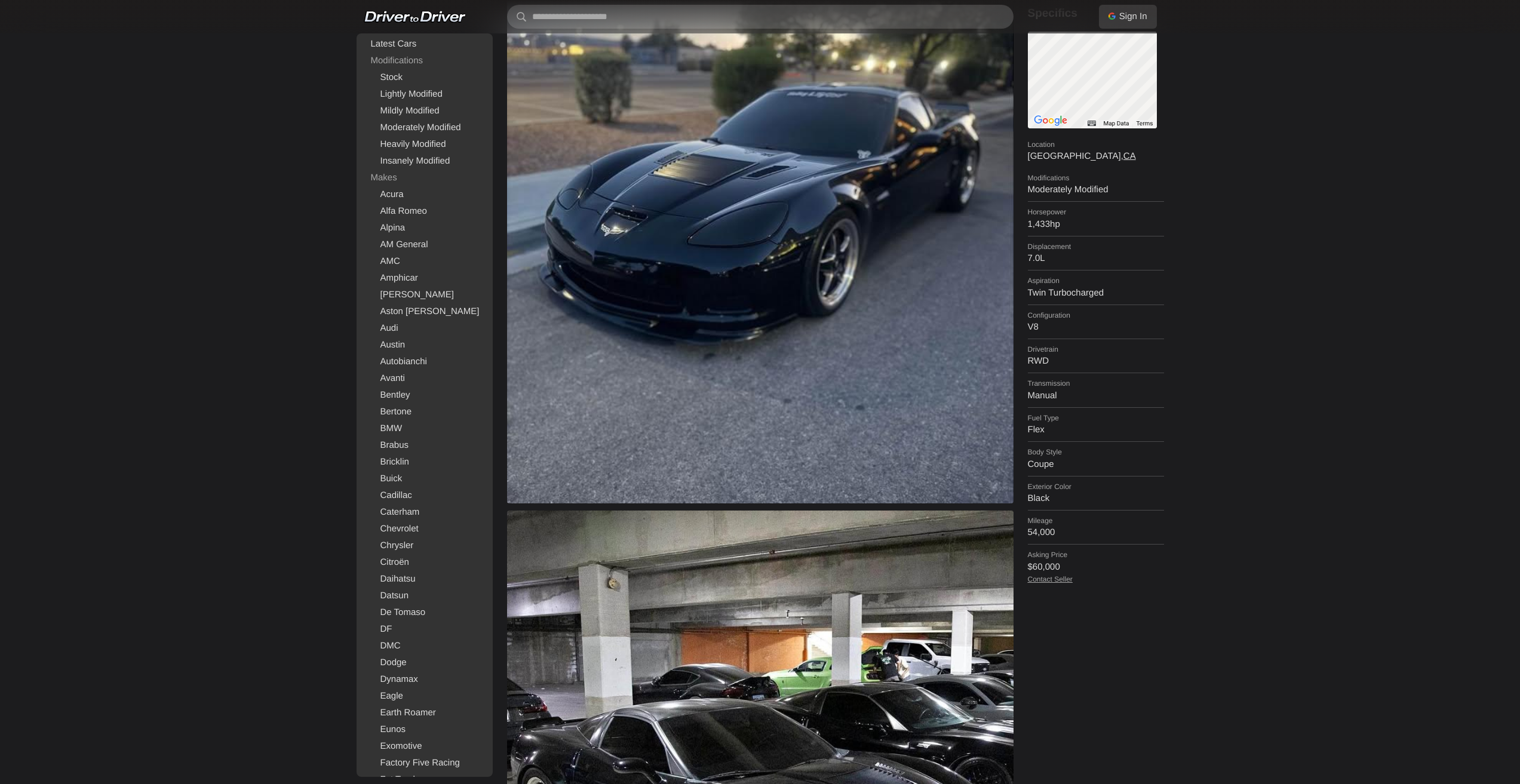
scroll to position [0, 0]
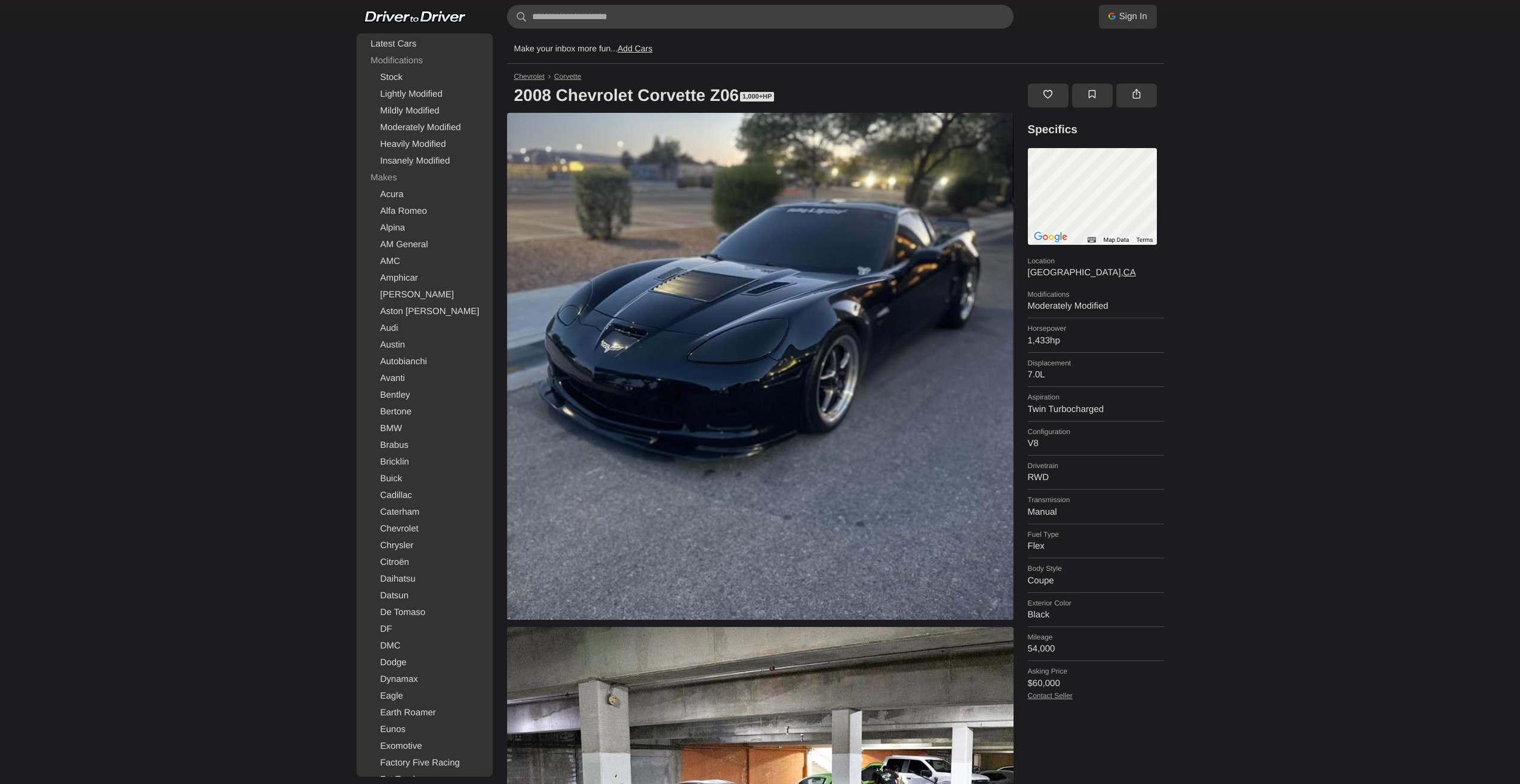
drag, startPoint x: 1140, startPoint y: 462, endPoint x: 1152, endPoint y: 315, distance: 147.5
drag, startPoint x: 1246, startPoint y: 400, endPoint x: 1248, endPoint y: 391, distance: 9.2
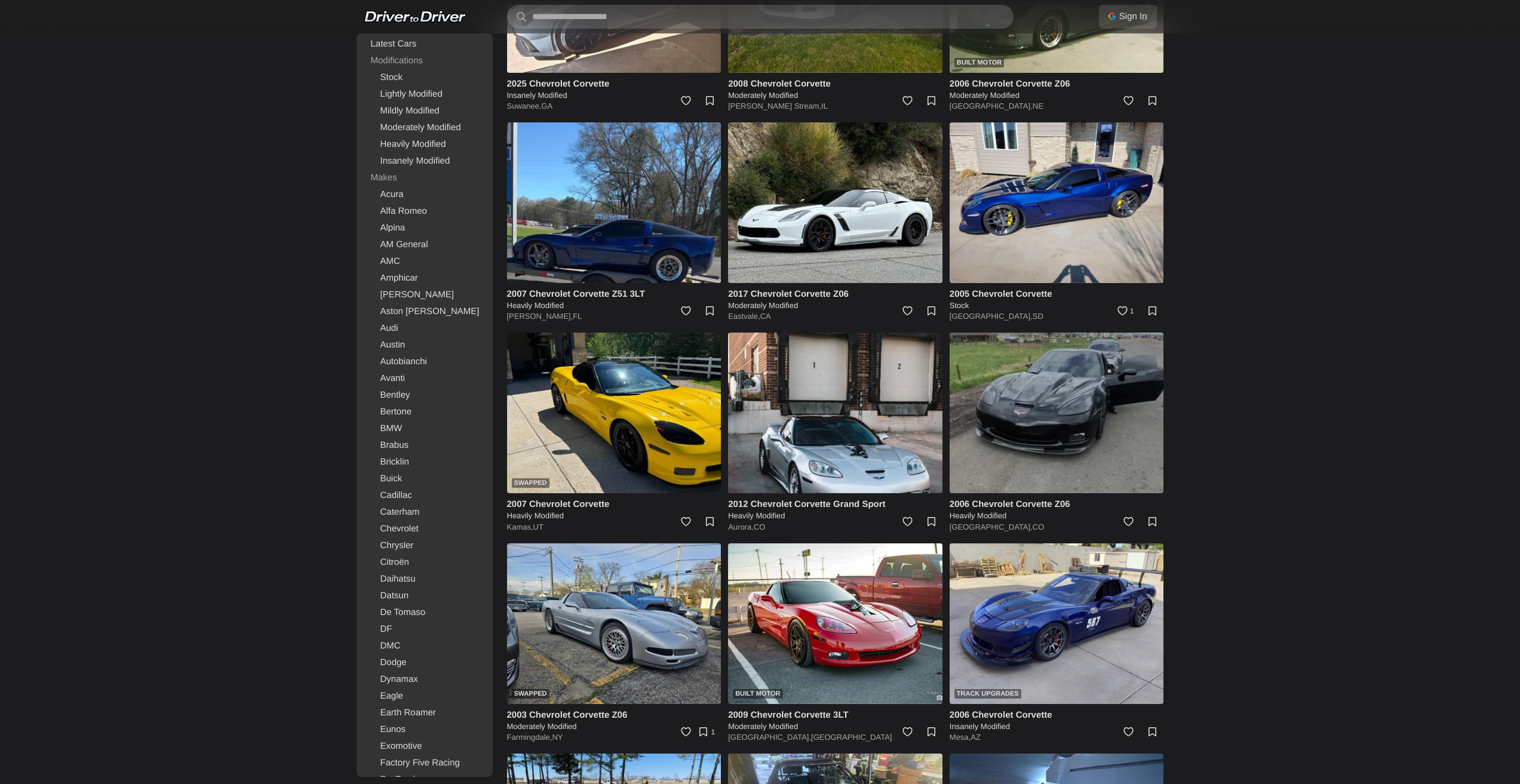
scroll to position [2515, 0]
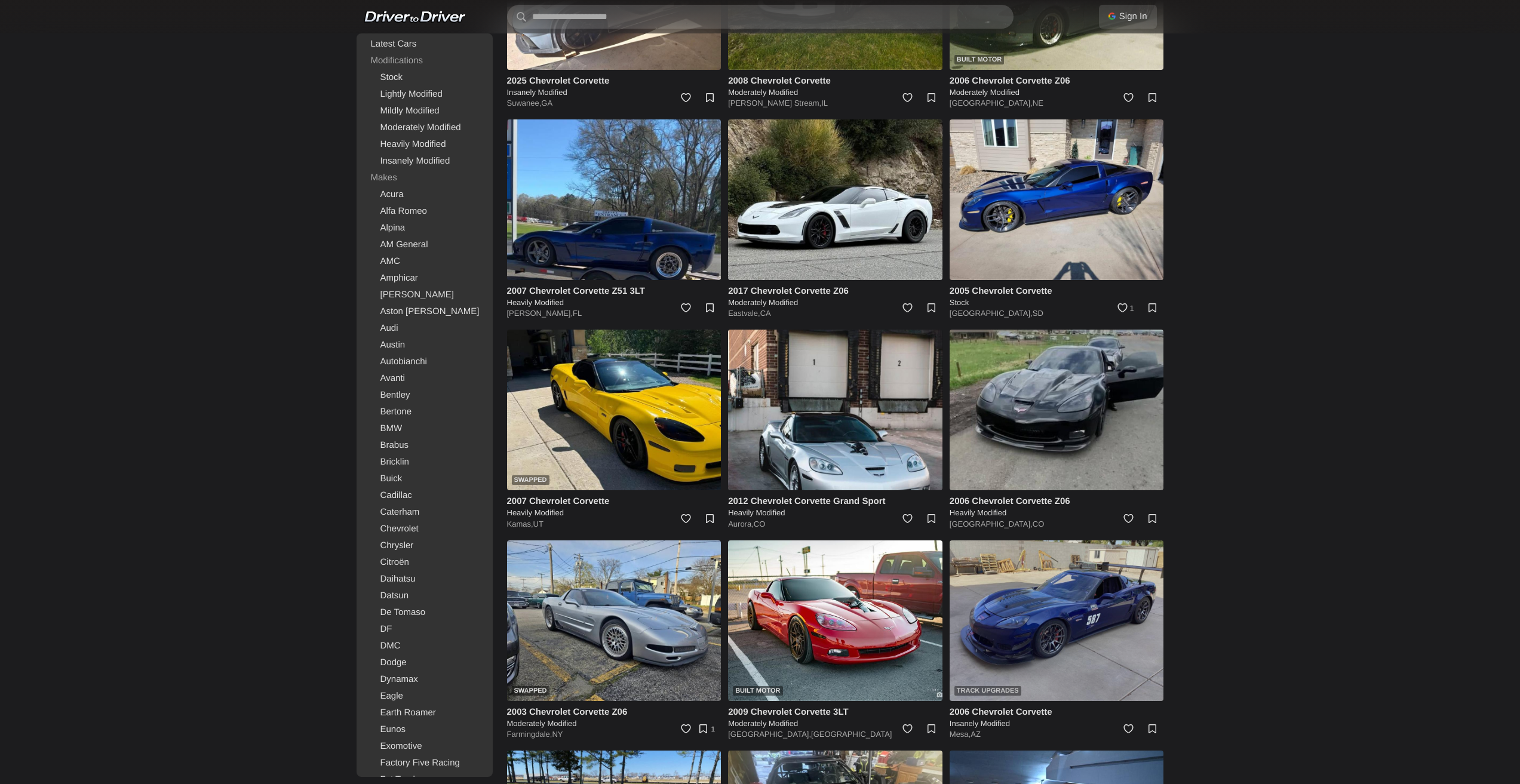
click at [1102, 605] on img at bounding box center [1057, 620] width 214 height 161
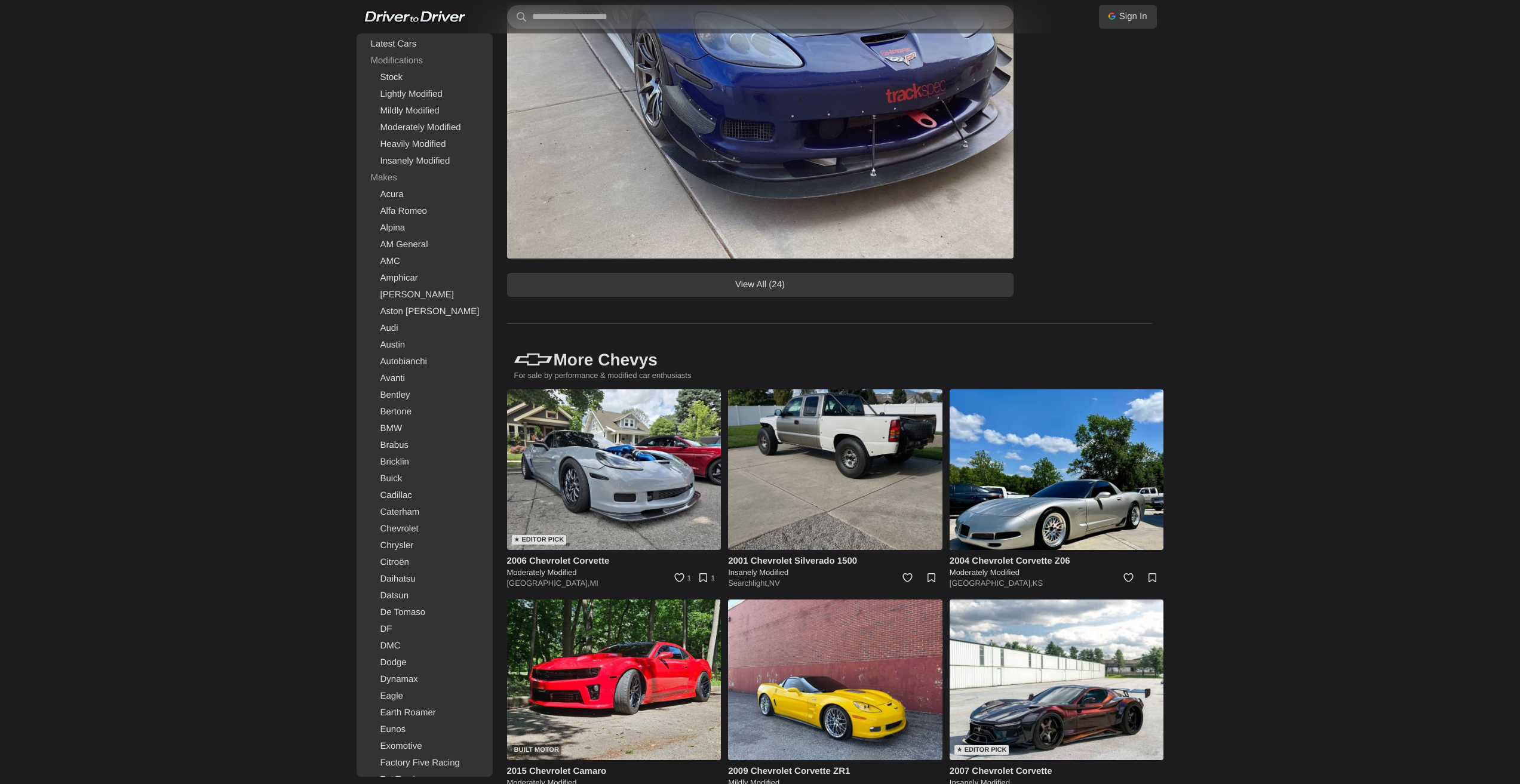
scroll to position [1015, 0]
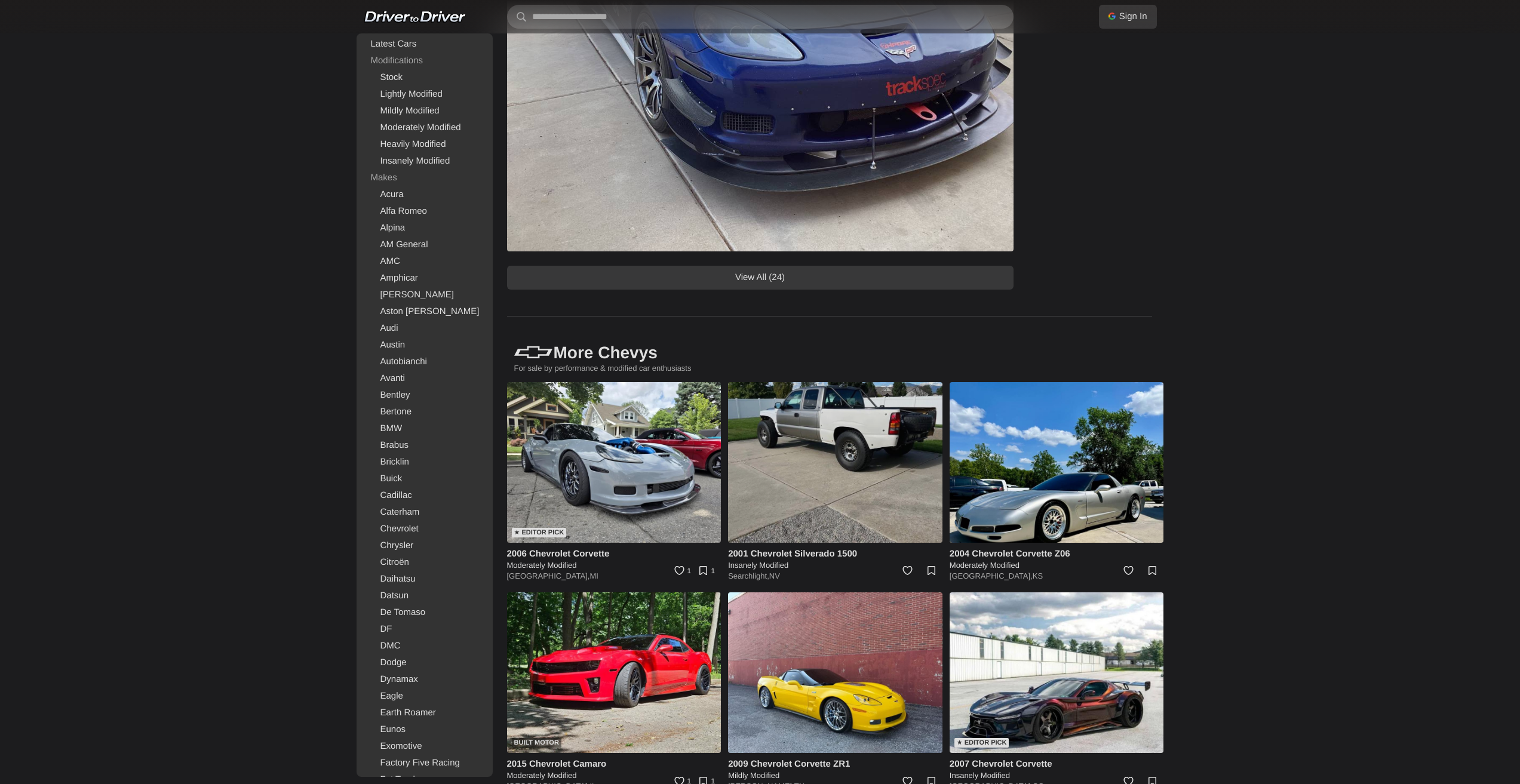
drag, startPoint x: 870, startPoint y: 483, endPoint x: 853, endPoint y: 477, distance: 18.0
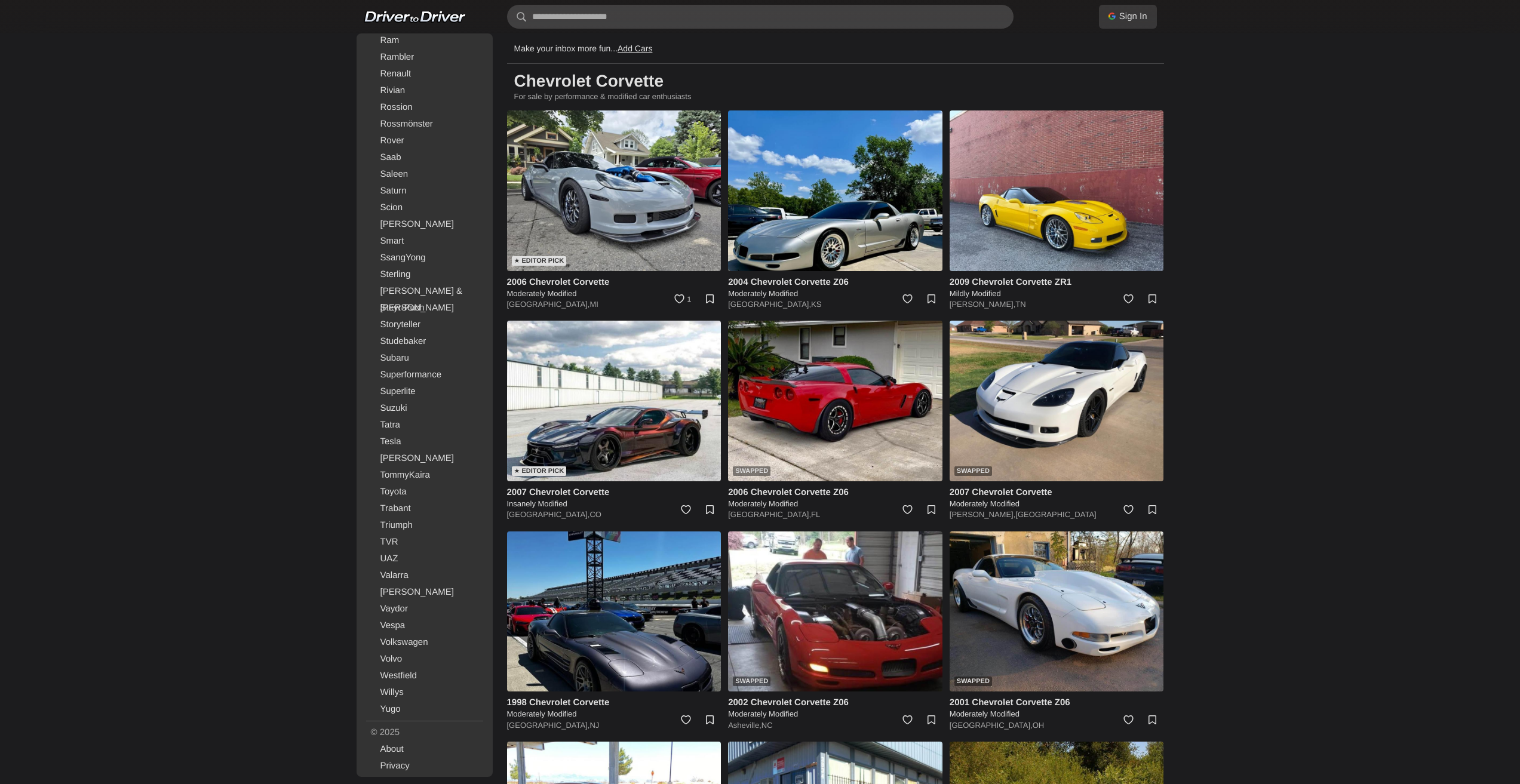
drag, startPoint x: 1311, startPoint y: 496, endPoint x: 1257, endPoint y: 241, distance: 260.7
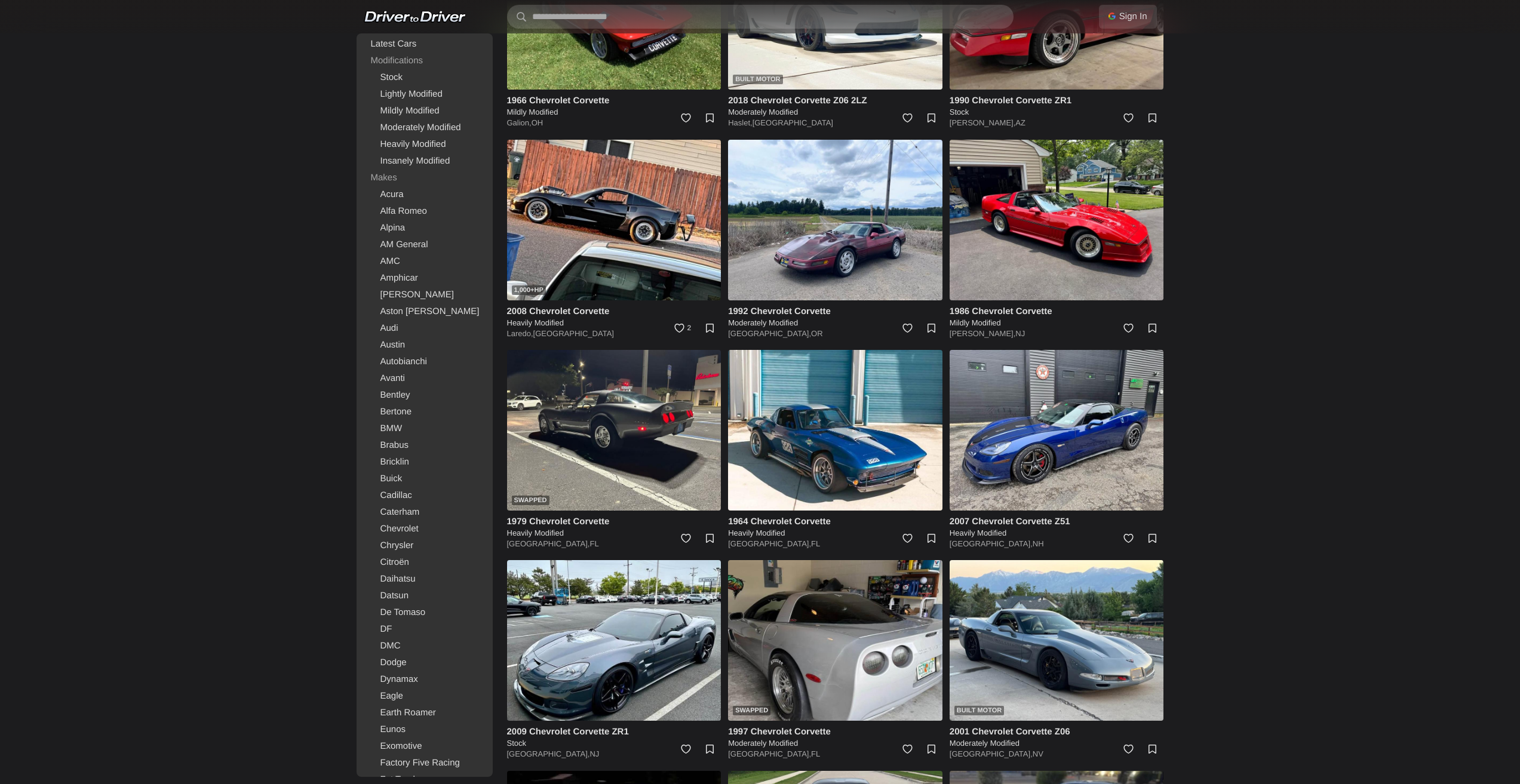
scroll to position [1520, 0]
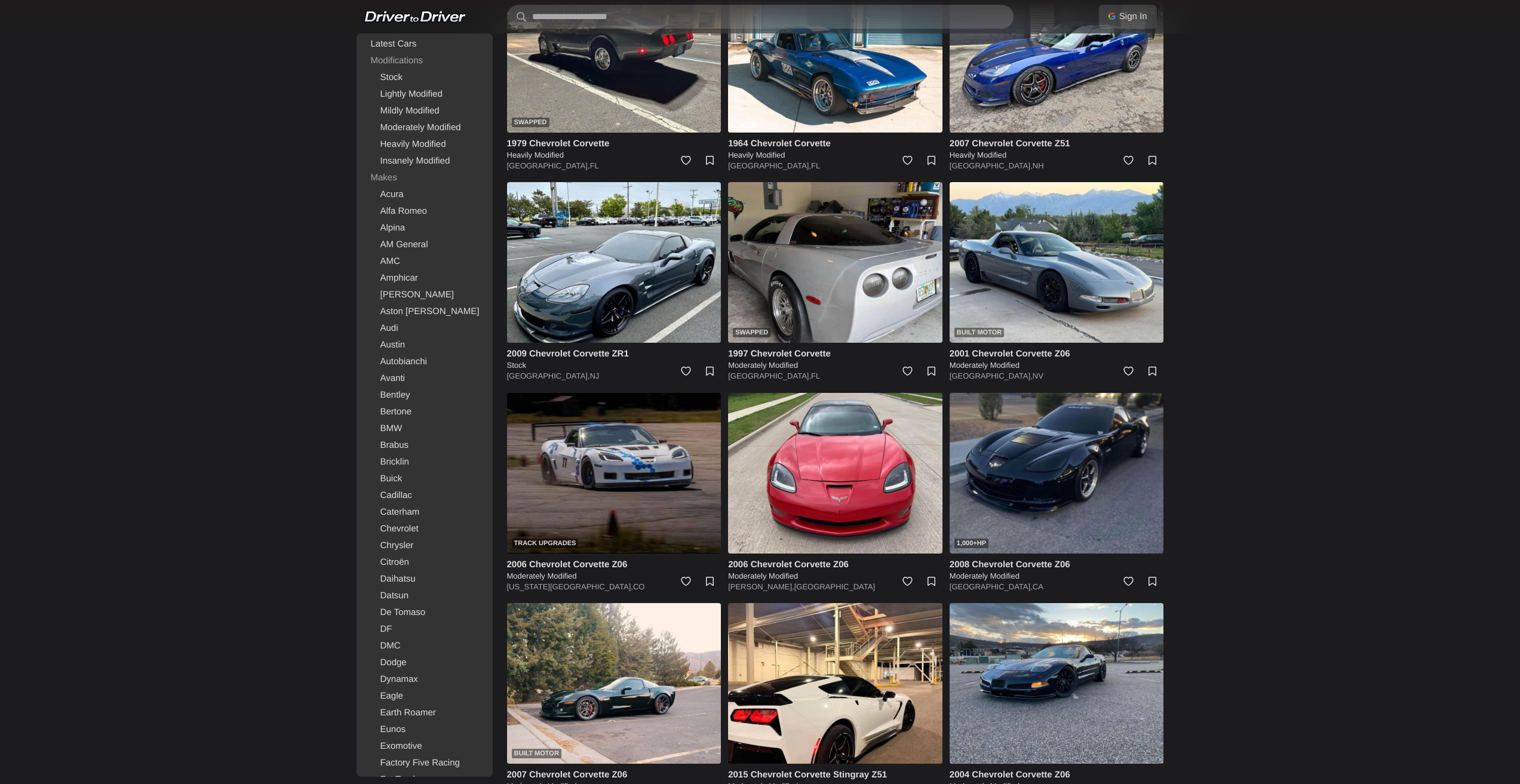
drag, startPoint x: 1177, startPoint y: 390, endPoint x: 1211, endPoint y: 612, distance: 224.6
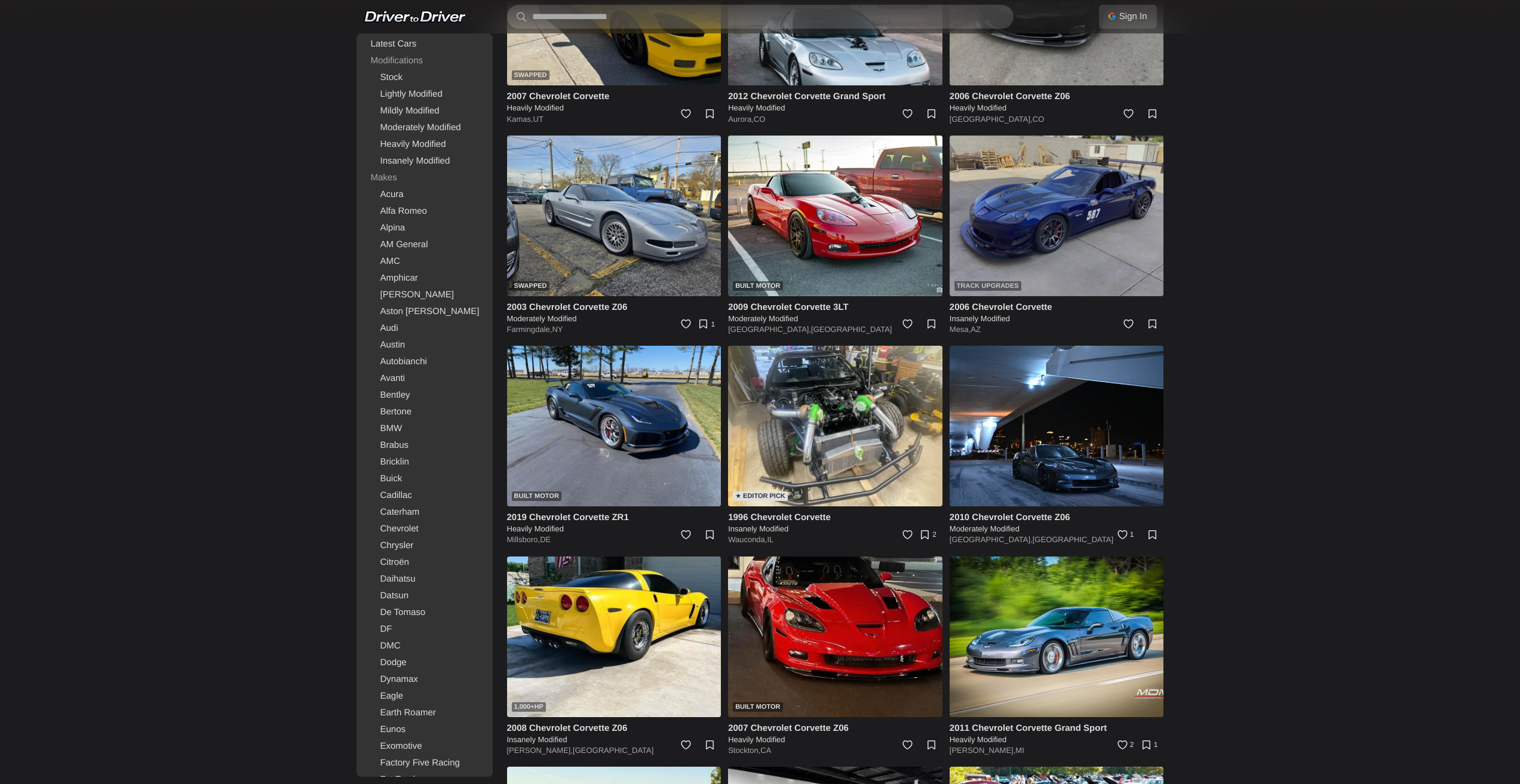
scroll to position [2953, 0]
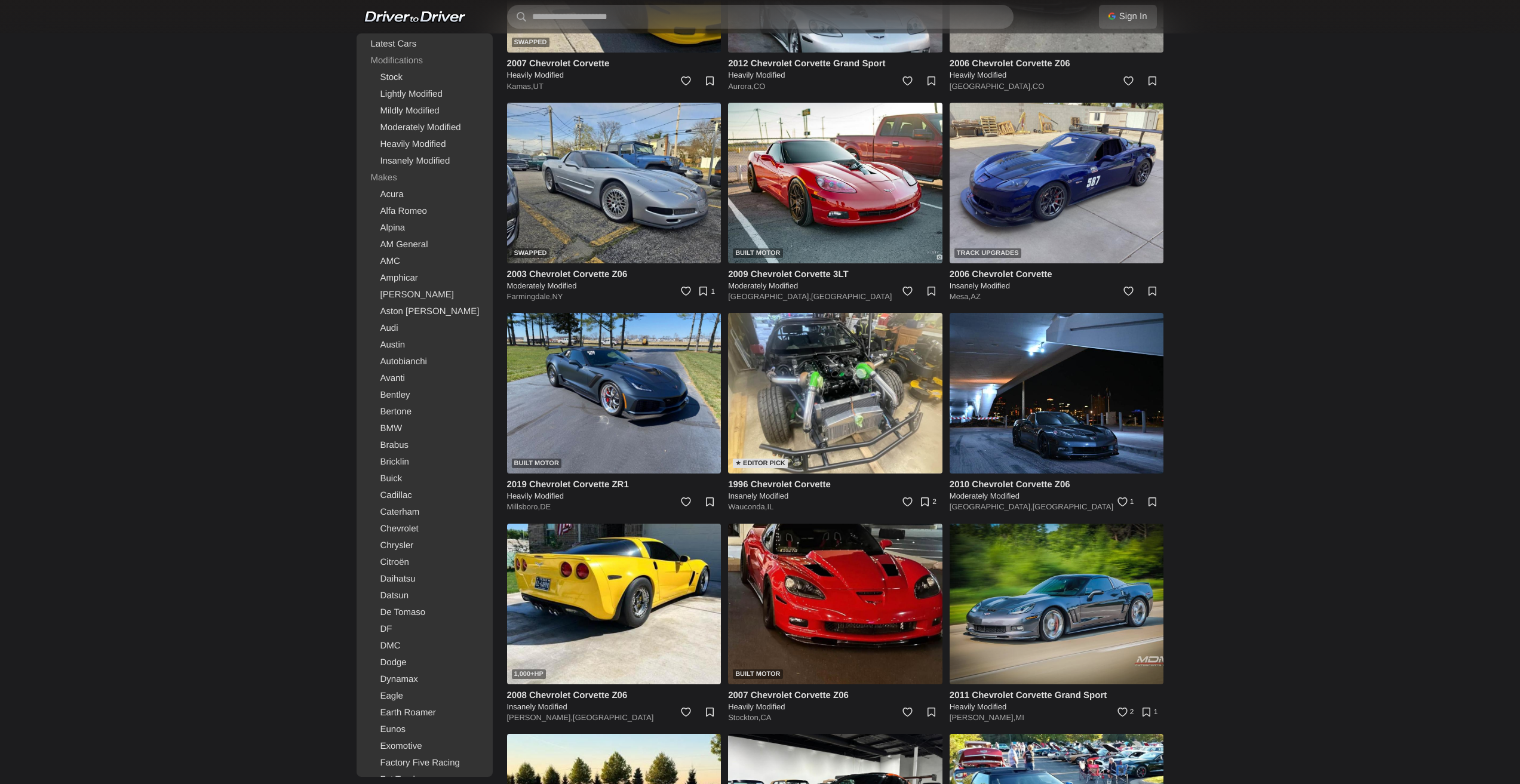
click at [1084, 604] on img at bounding box center [1057, 604] width 214 height 161
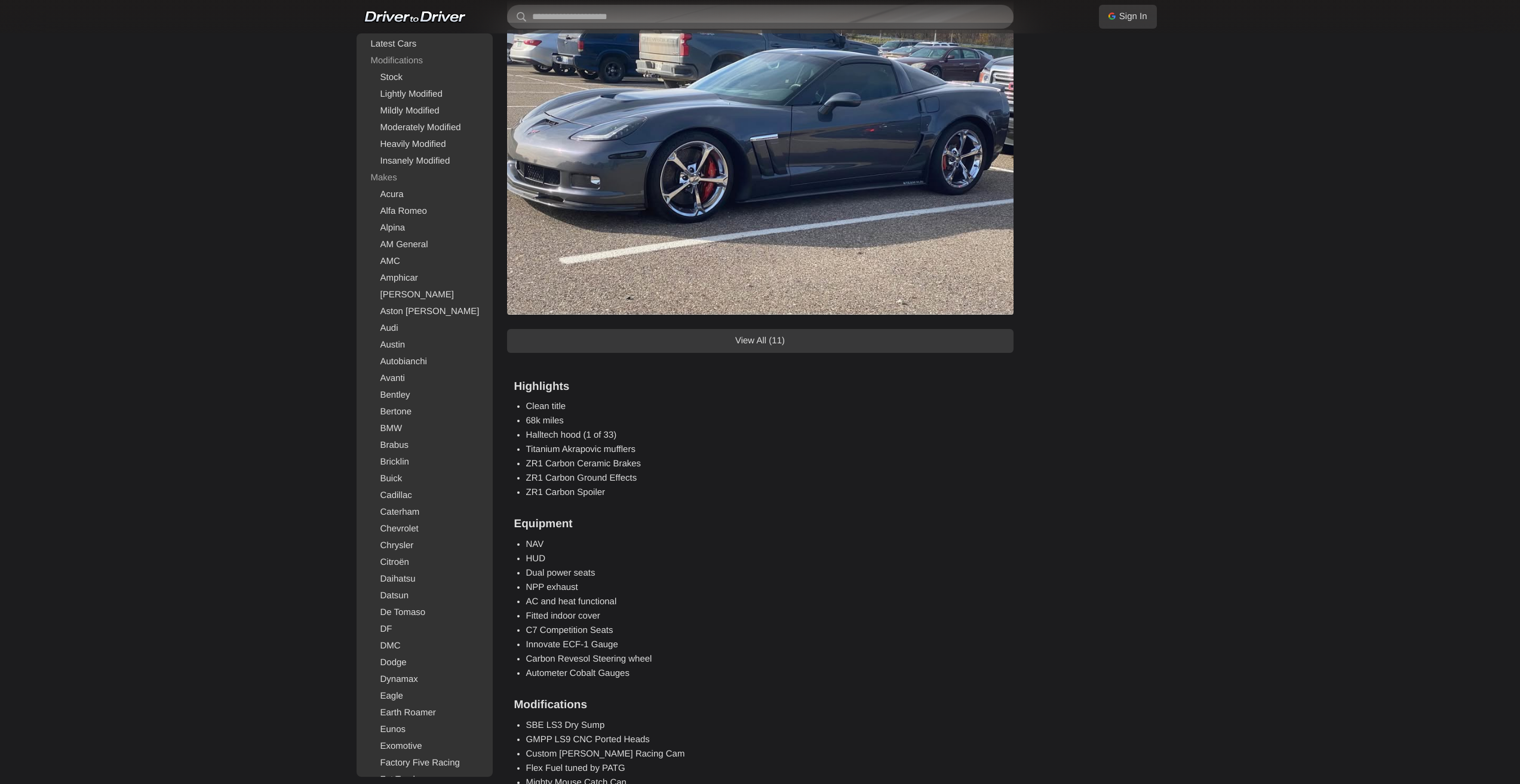
scroll to position [776, 0]
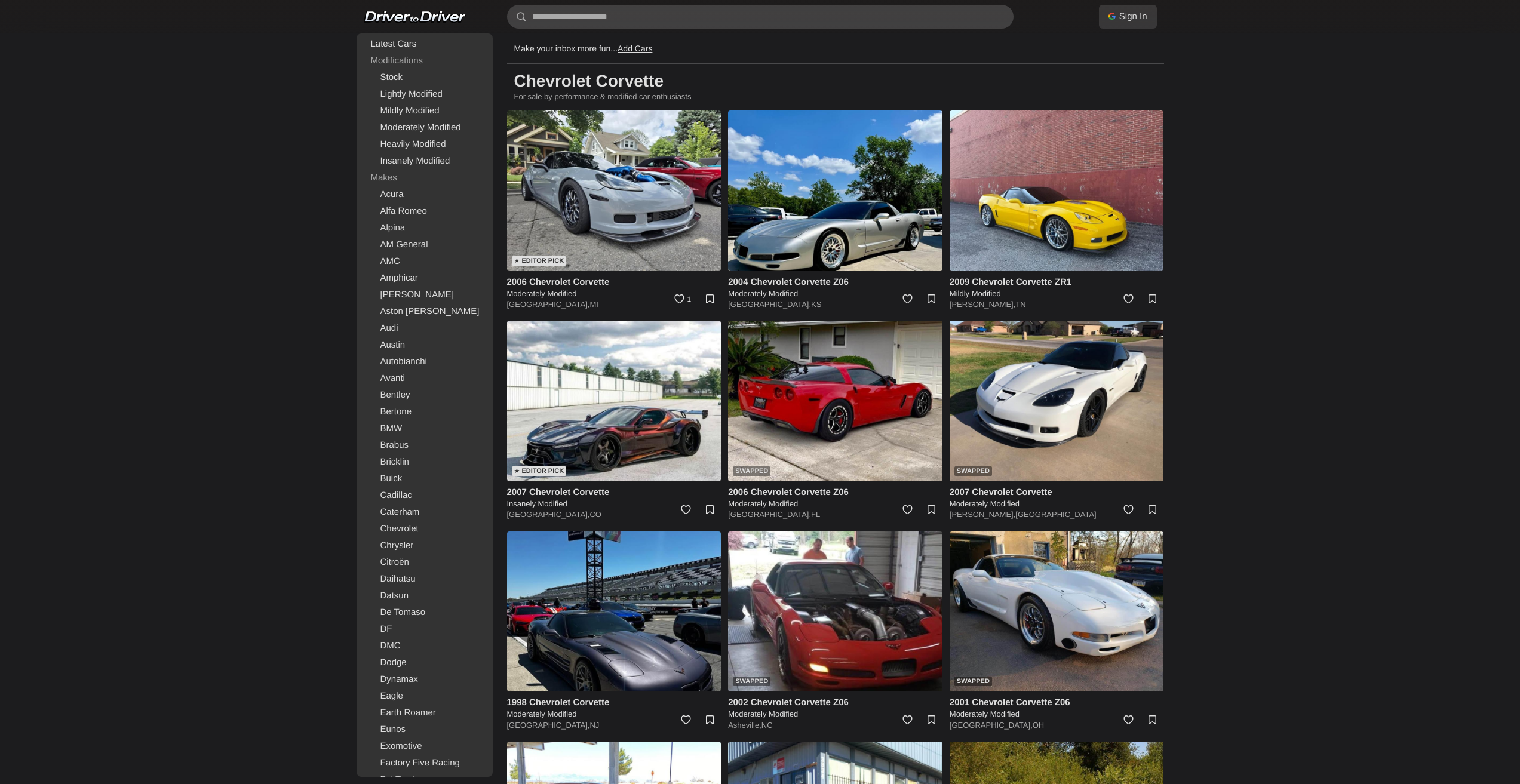
scroll to position [1023, 0]
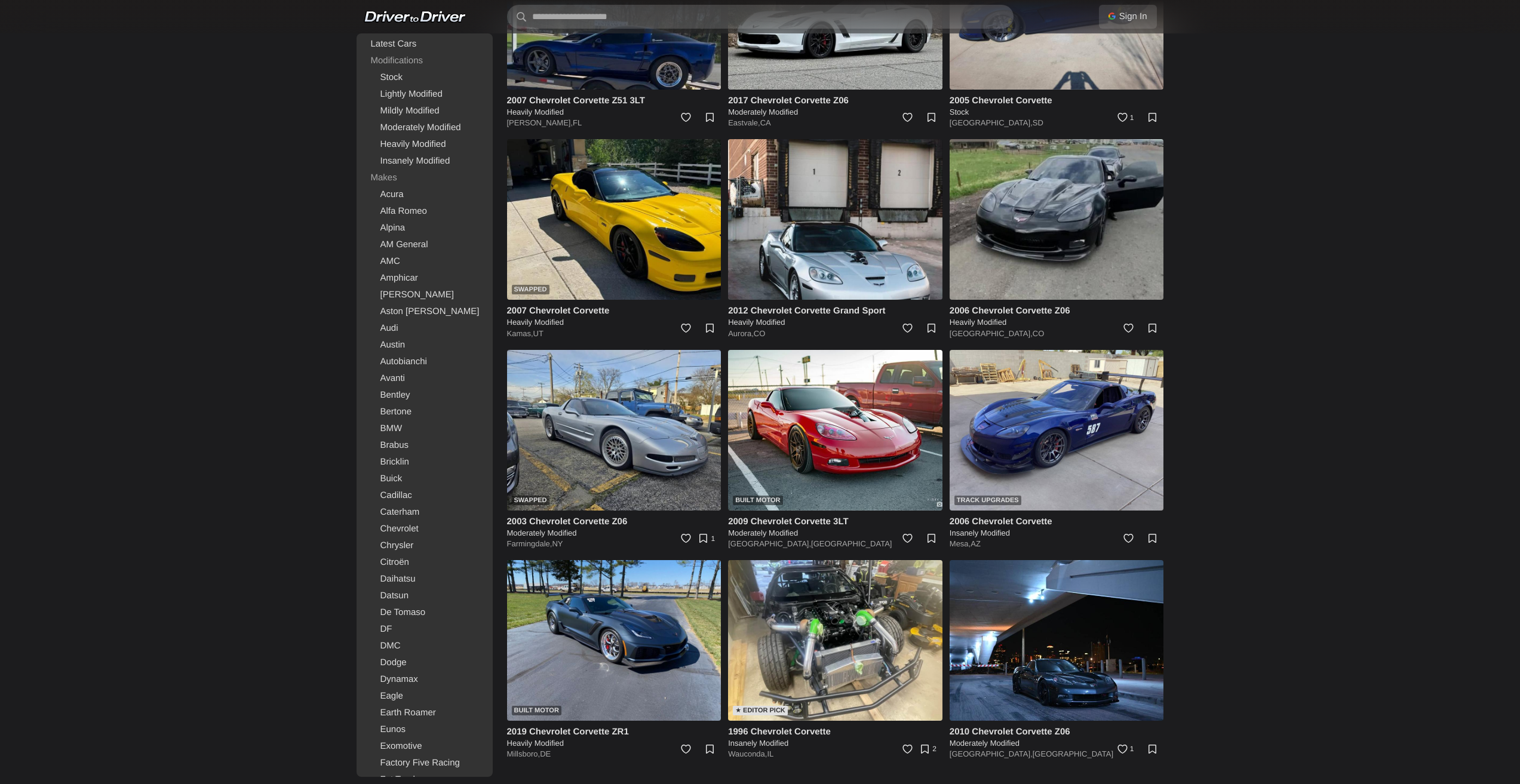
drag, startPoint x: 1298, startPoint y: 230, endPoint x: 1277, endPoint y: 510, distance: 280.8
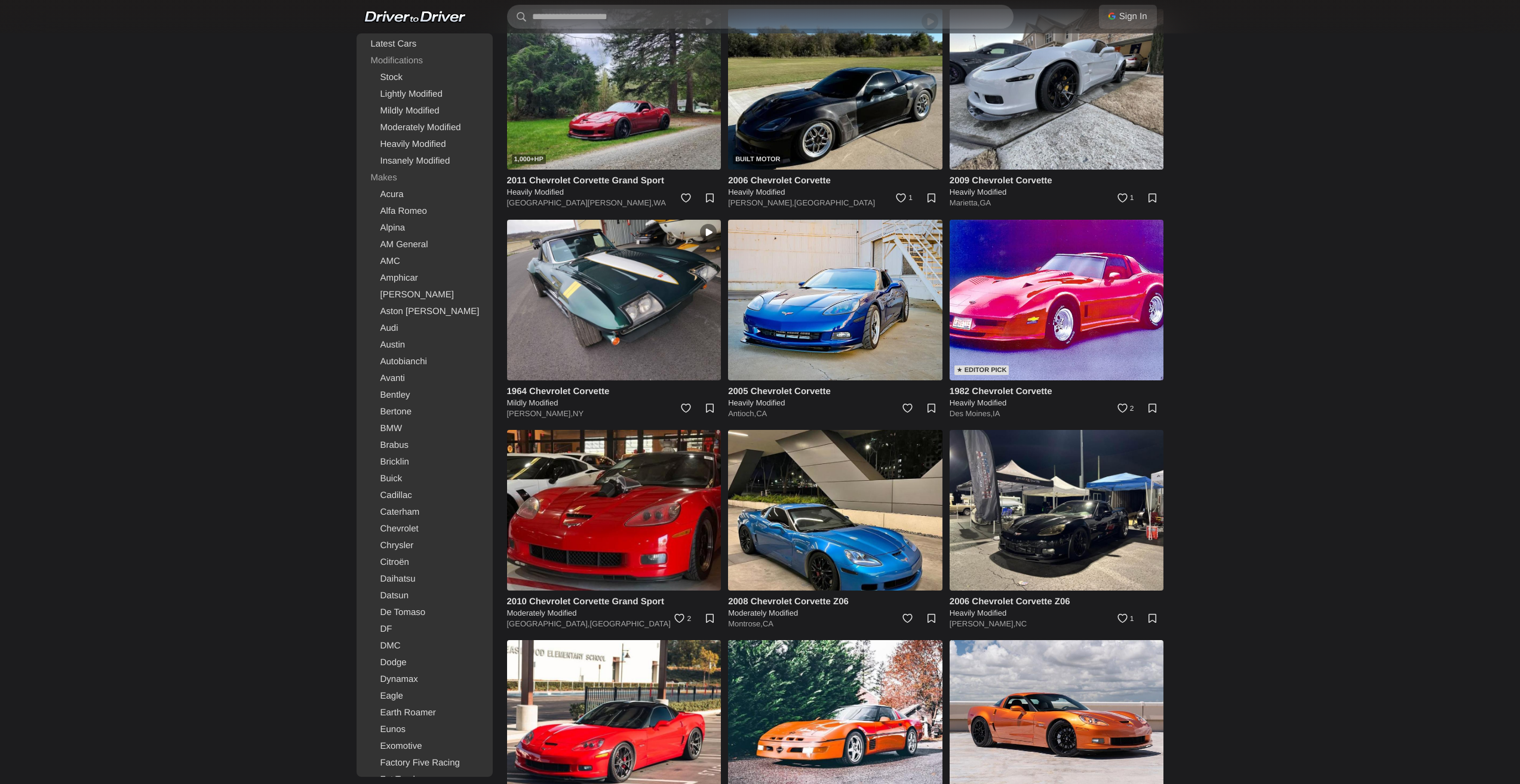
drag, startPoint x: 1292, startPoint y: 379, endPoint x: 1280, endPoint y: 553, distance: 174.4
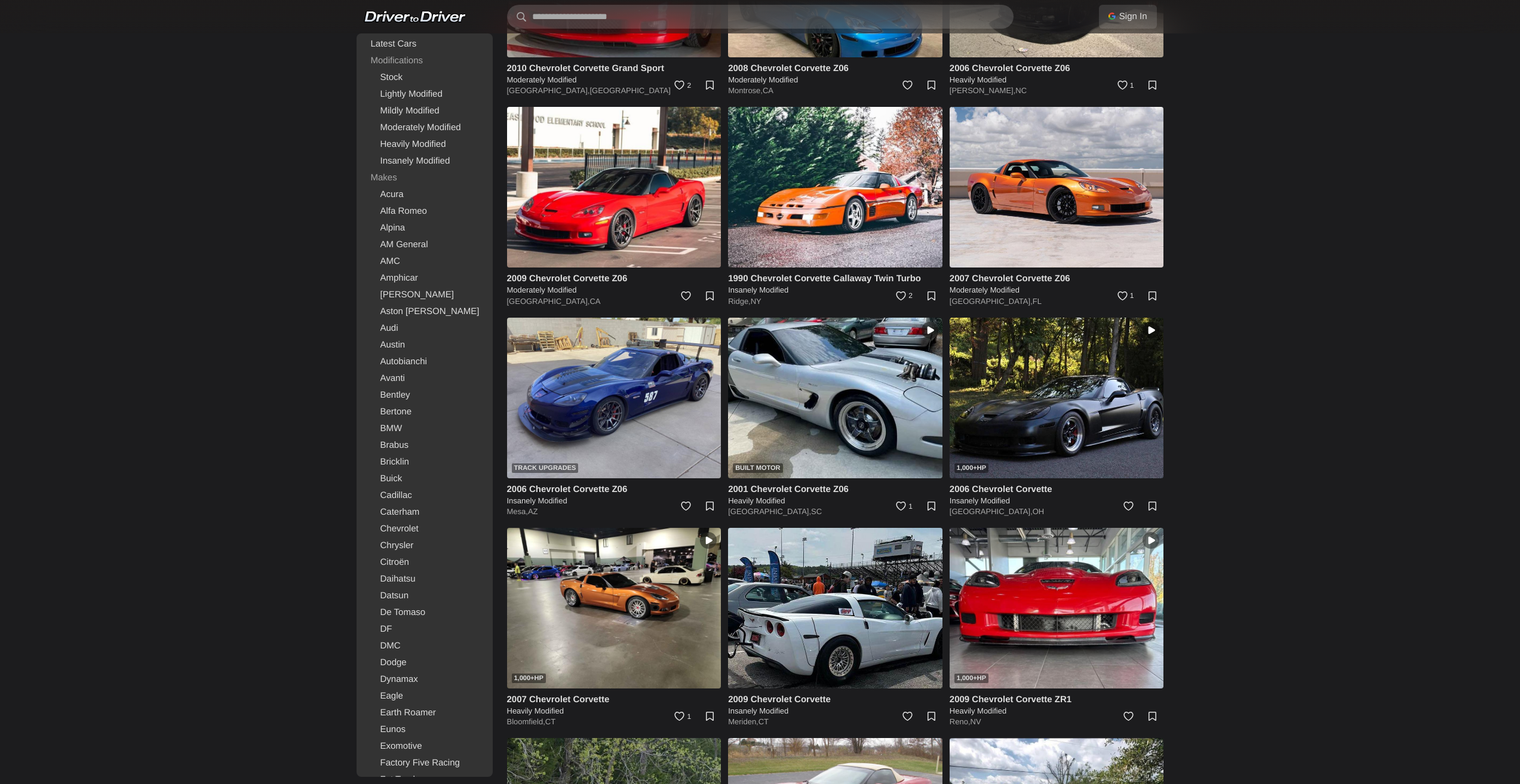
scroll to position [6119, 0]
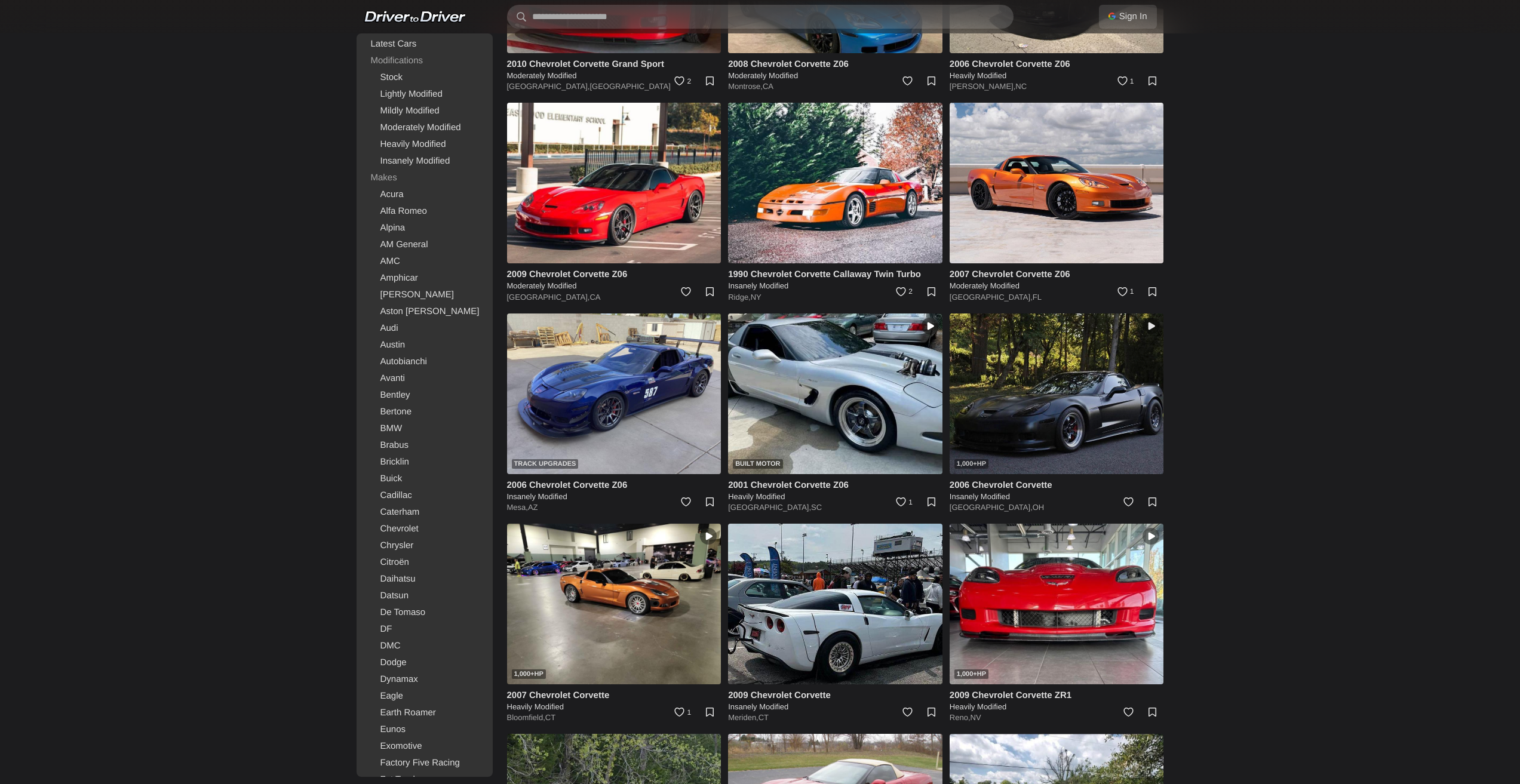
click at [1068, 353] on img at bounding box center [1057, 394] width 214 height 161
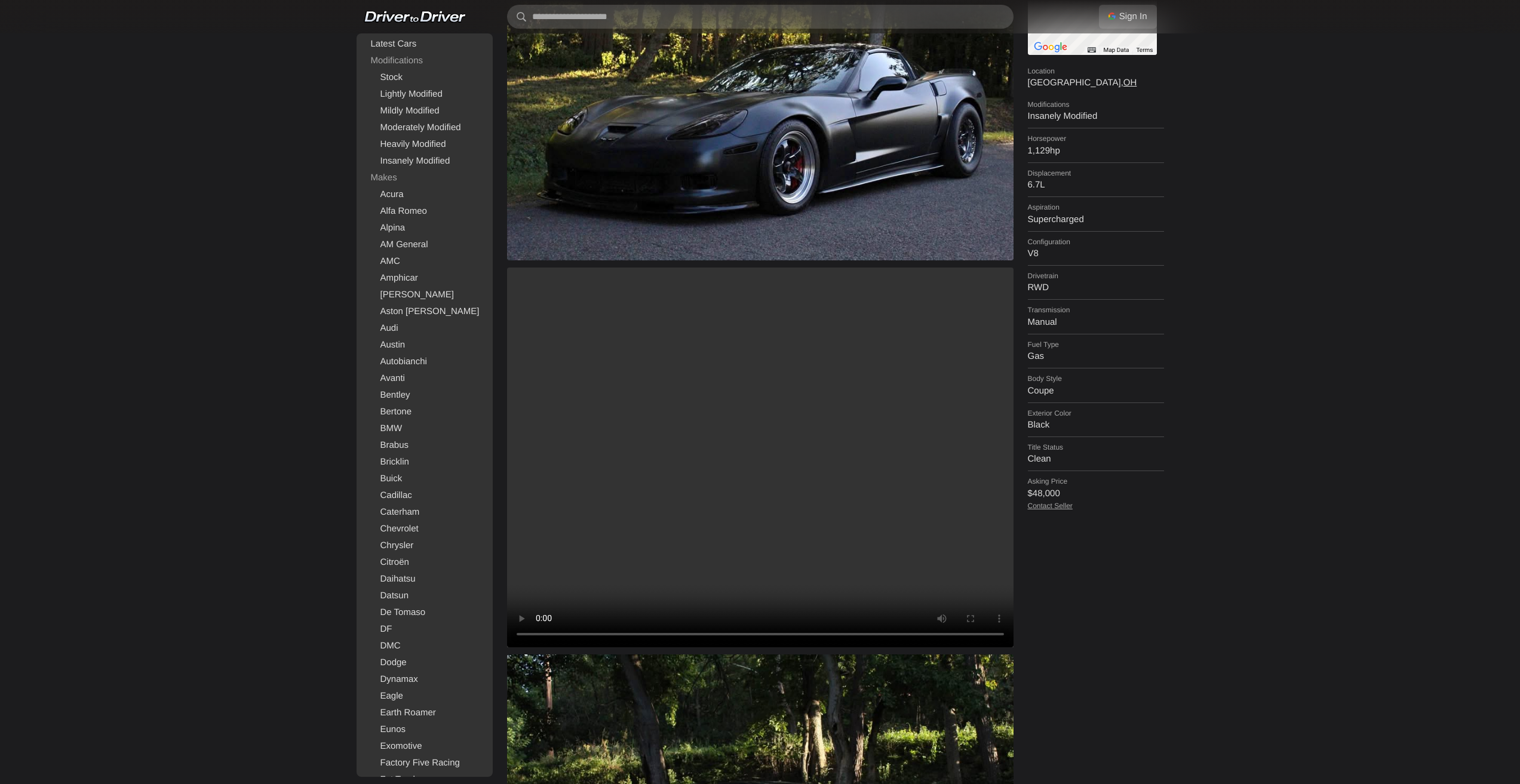
scroll to position [179, 0]
